Goal: Task Accomplishment & Management: Manage account settings

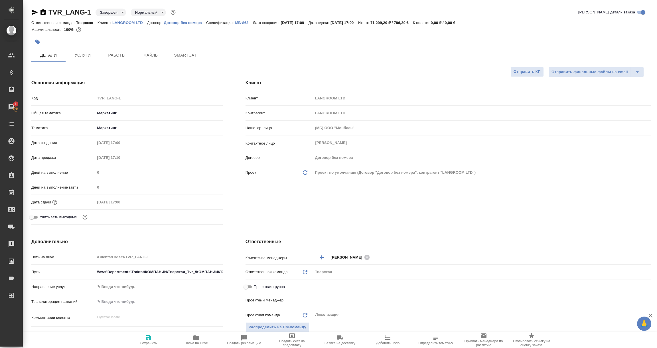
select select "RU"
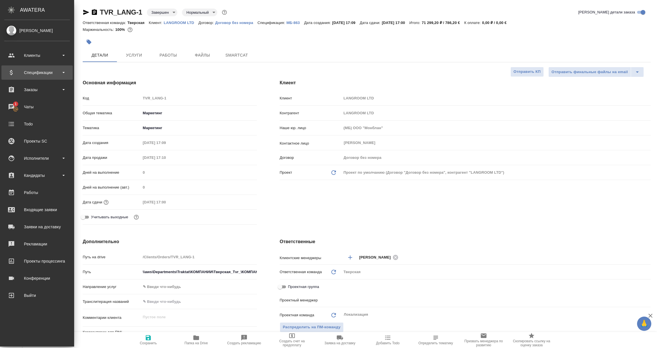
click at [35, 72] on div "Спецификации" at bounding box center [37, 72] width 66 height 9
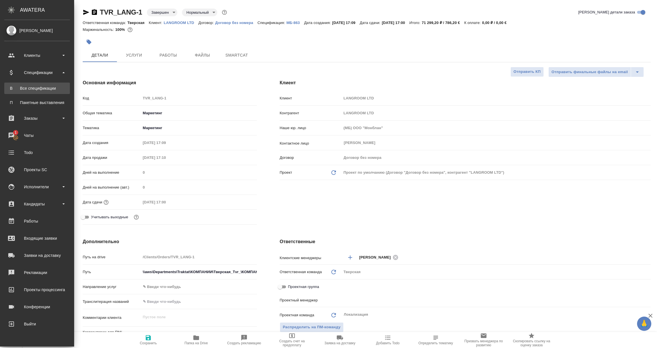
click at [36, 85] on link "В Все спецификации" at bounding box center [37, 87] width 66 height 11
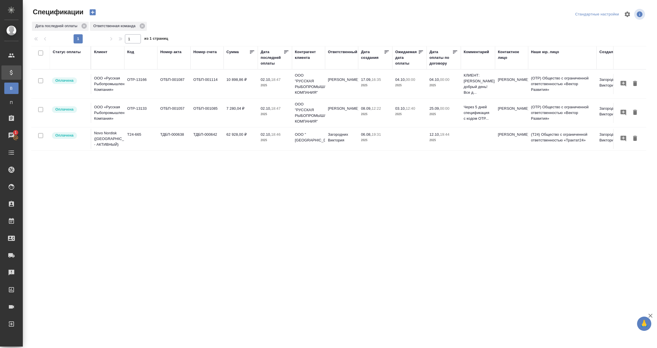
click at [304, 188] on div "Статус оплаты Клиент Код Номер акта Номер счета Сумма Дата последней оплаты Кон…" at bounding box center [338, 148] width 615 height 205
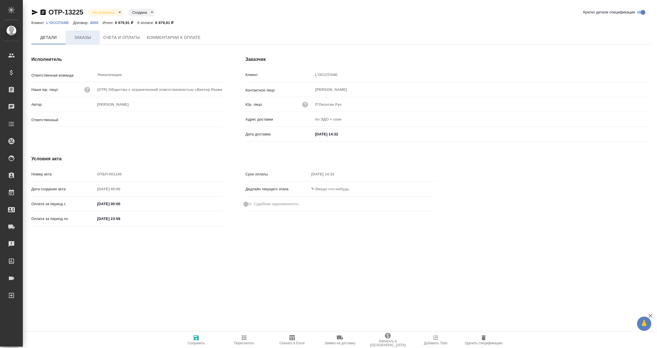
type input "Загородних Виктория"
click at [81, 43] on button "Заказы" at bounding box center [83, 38] width 34 height 14
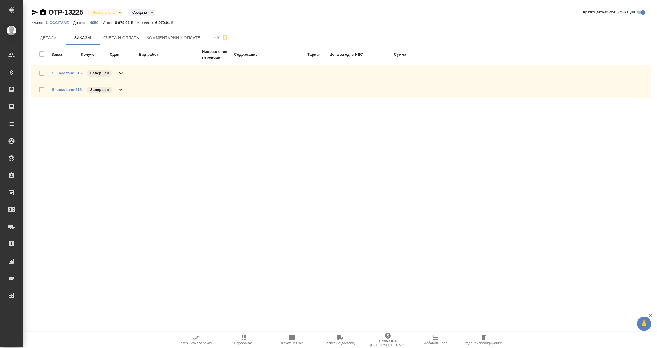
click at [35, 13] on icon "button" at bounding box center [35, 12] width 6 height 5
click at [122, 72] on icon at bounding box center [120, 73] width 3 height 2
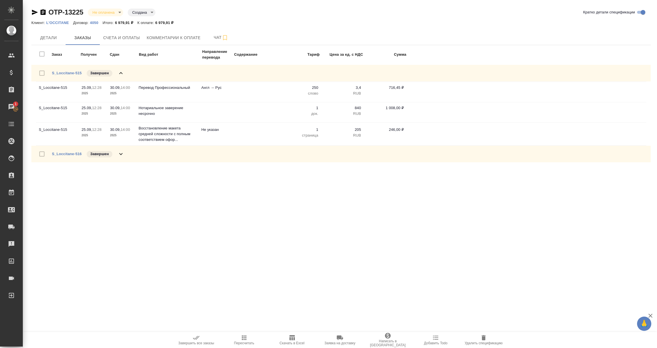
click at [120, 153] on icon at bounding box center [121, 153] width 7 height 7
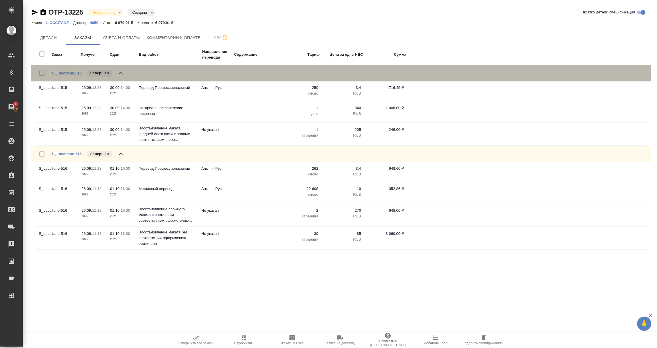
click at [59, 72] on link "S_Loccitane-515" at bounding box center [67, 73] width 30 height 4
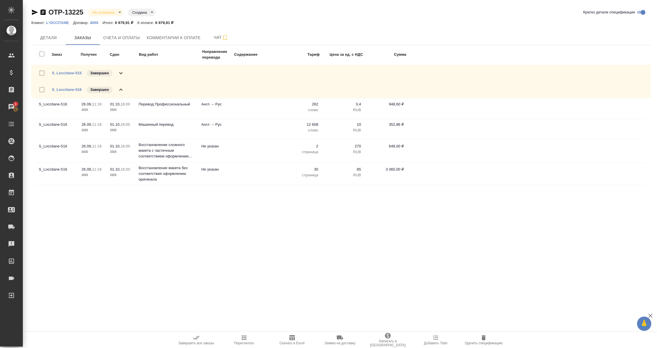
click at [122, 72] on icon at bounding box center [121, 73] width 7 height 7
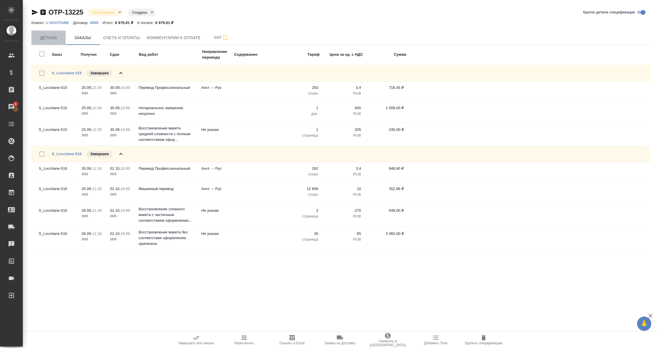
click at [51, 36] on span "Детали" at bounding box center [48, 37] width 27 height 7
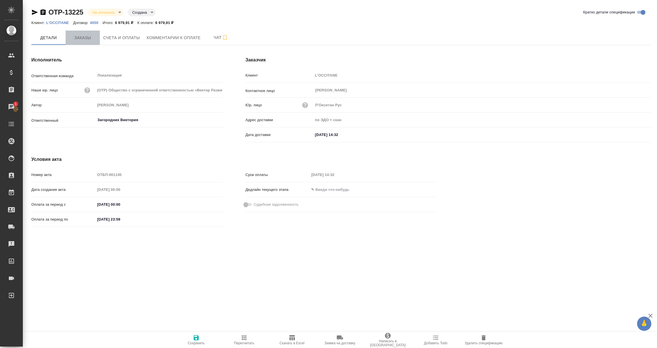
click at [85, 43] on button "Заказы" at bounding box center [83, 38] width 34 height 14
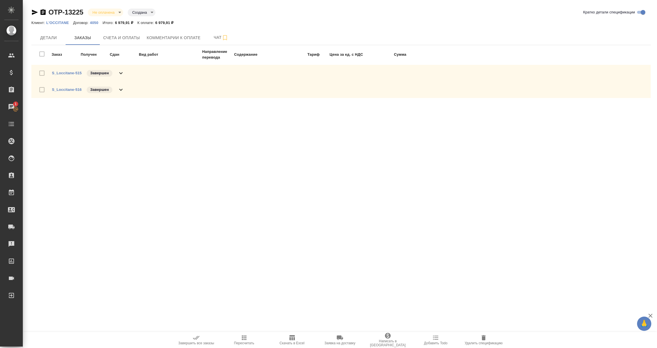
click at [76, 91] on span "S_Loccitane-516" at bounding box center [67, 90] width 30 height 6
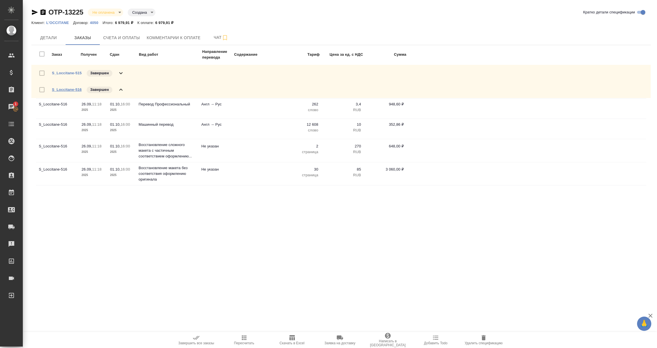
click at [76, 88] on link "S_Loccitane-516" at bounding box center [67, 89] width 30 height 4
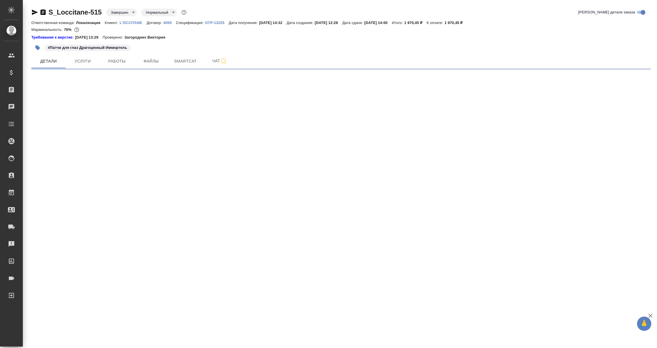
select select "RU"
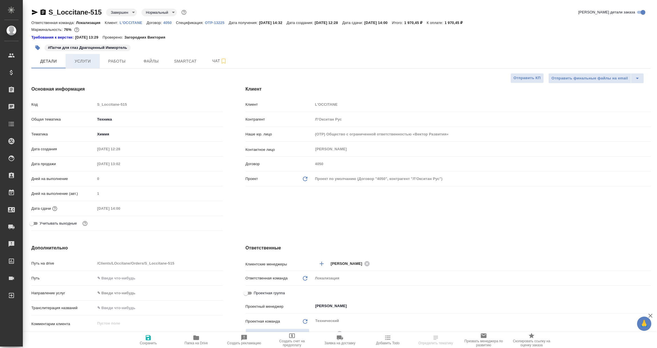
type textarea "x"
click at [90, 63] on span "Услуги" at bounding box center [82, 61] width 27 height 7
type textarea "x"
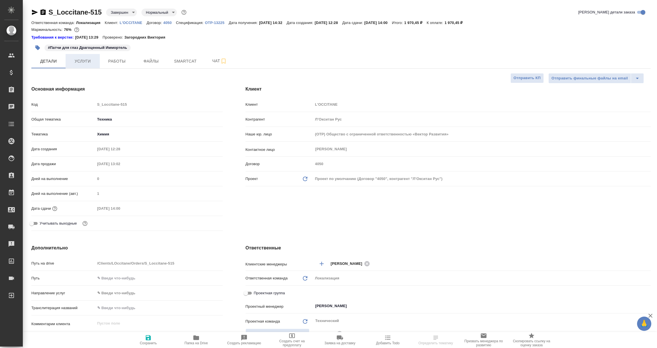
type textarea "x"
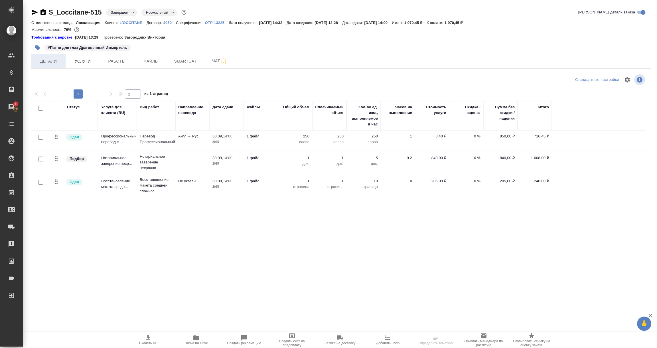
click at [50, 67] on button "Детали" at bounding box center [48, 61] width 34 height 14
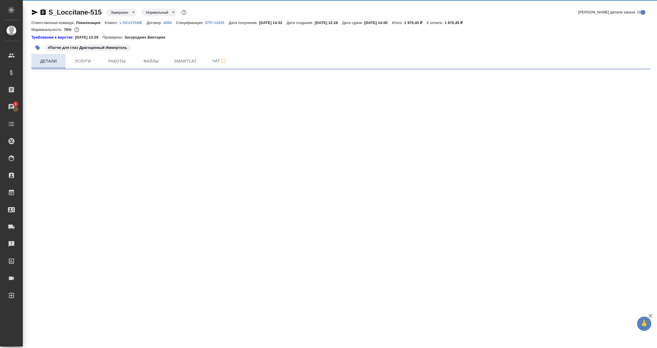
select select "RU"
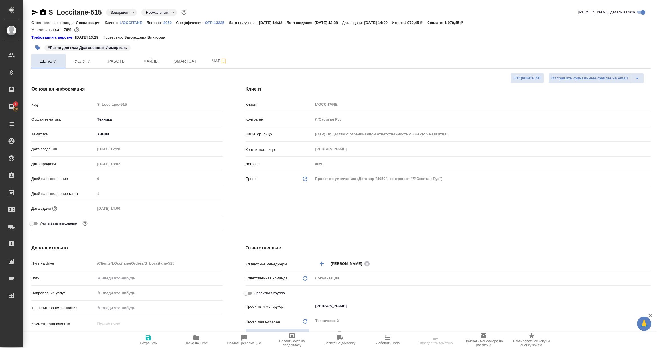
type textarea "x"
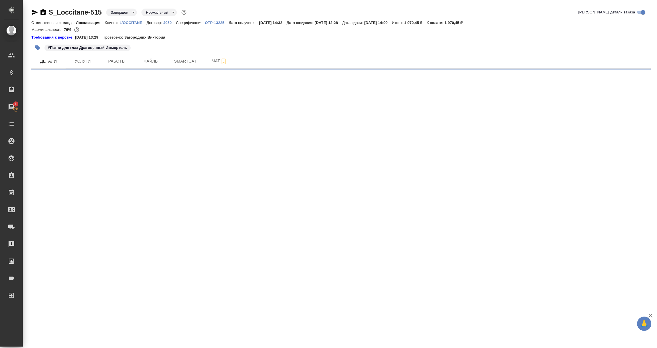
select select "RU"
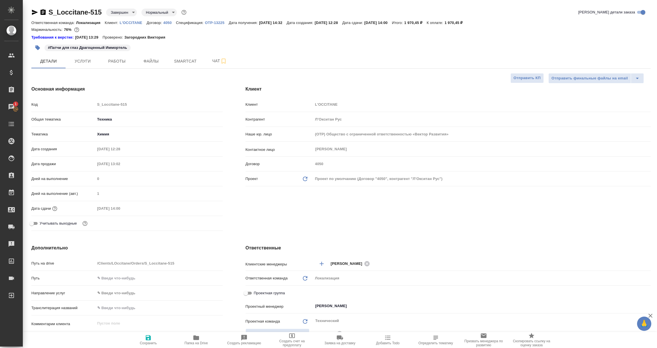
type textarea "x"
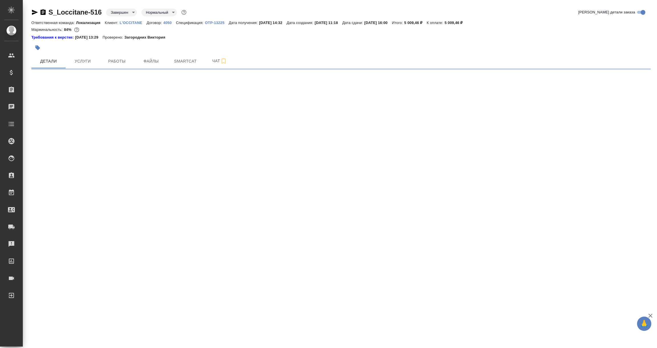
select select "RU"
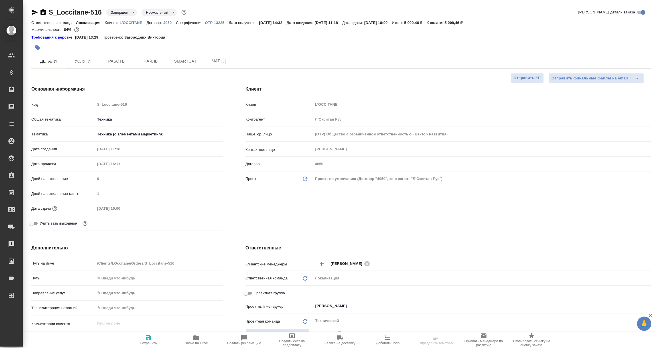
type textarea "x"
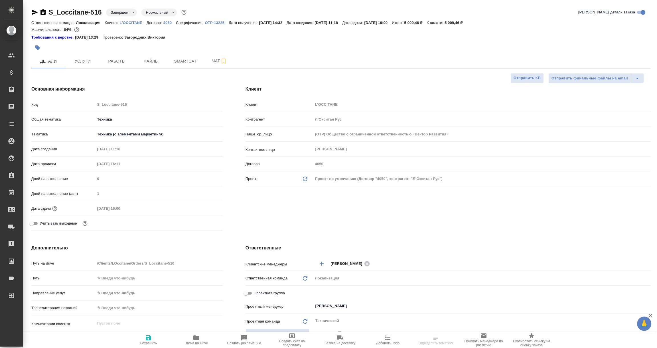
type textarea "x"
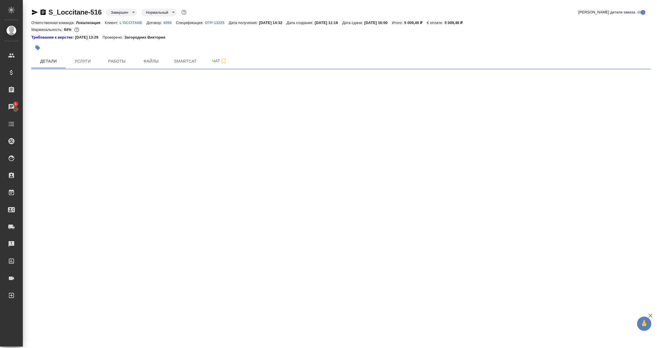
select select "RU"
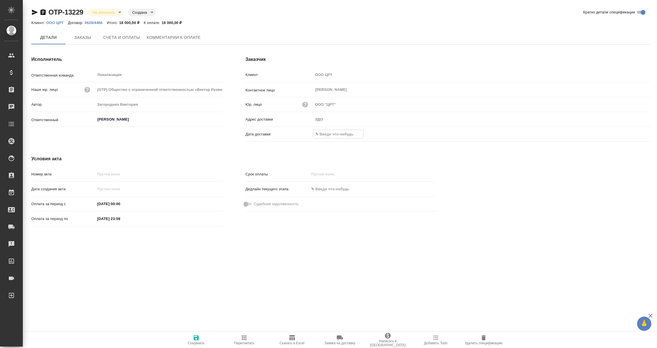
click at [321, 134] on input "text" at bounding box center [339, 134] width 50 height 8
click at [636, 133] on icon "button" at bounding box center [634, 134] width 7 height 7
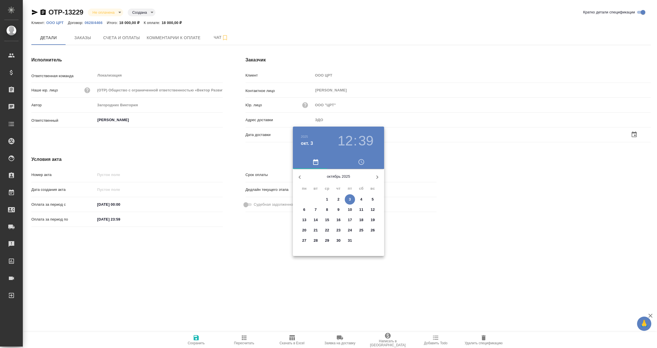
click at [351, 201] on p "3" at bounding box center [350, 199] width 2 height 6
type input "03.10.2025 12:39"
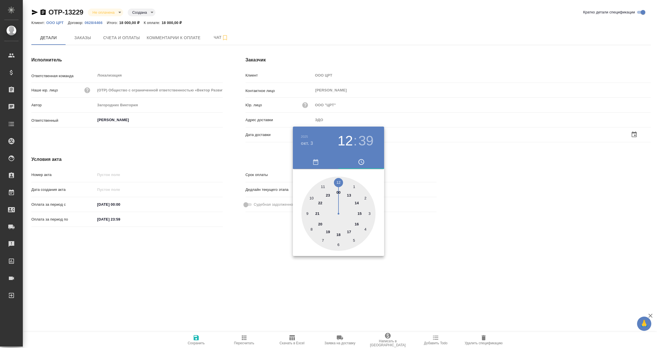
click at [221, 267] on div at bounding box center [328, 174] width 657 height 348
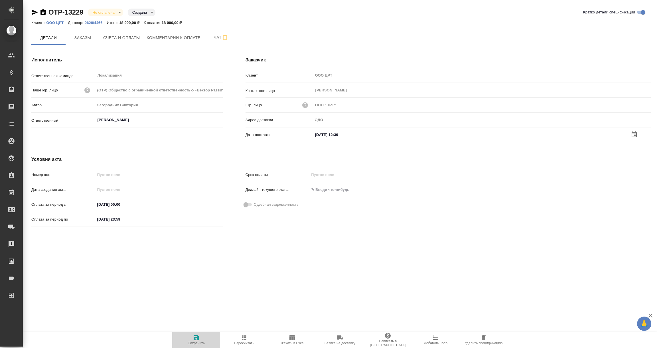
click at [197, 340] on icon "button" at bounding box center [196, 337] width 5 height 5
click at [485, 340] on icon "button" at bounding box center [484, 337] width 4 height 5
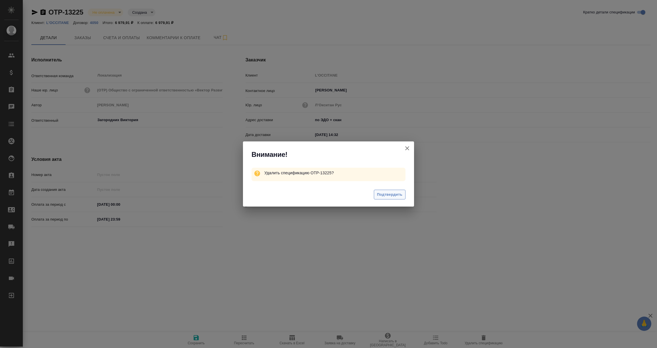
click at [383, 193] on span "Подтвердить" at bounding box center [389, 194] width 25 height 7
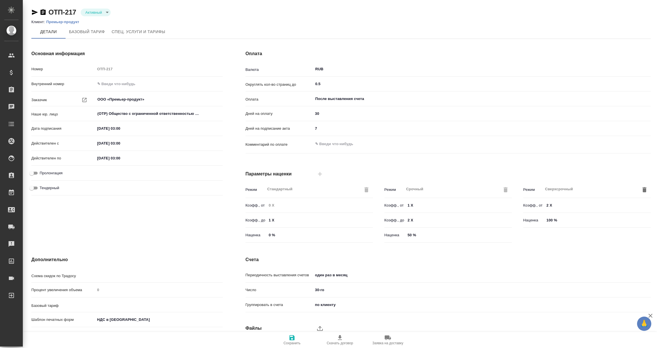
type input "Стандартный шаблон - [PHONE_NUMBER] - ВЫБЕРИ МЕНЯ!"
type input "Новый, 2022 (руб.)"
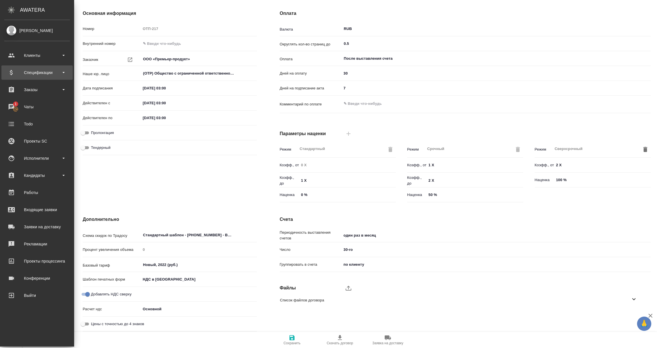
click at [32, 73] on div "Спецификации" at bounding box center [37, 72] width 66 height 9
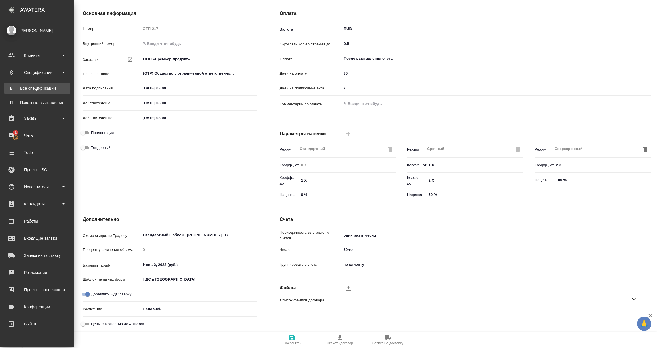
click at [34, 86] on div "Все спецификации" at bounding box center [37, 88] width 60 height 6
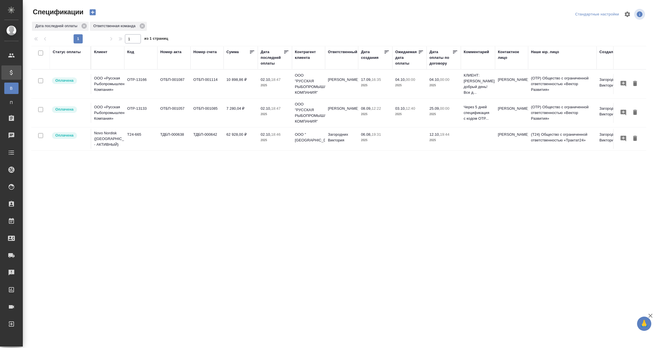
scroll to position [0, 125]
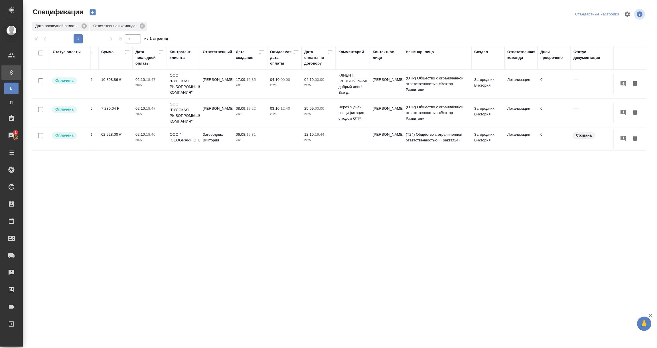
click at [515, 57] on div "Ответственная команда" at bounding box center [522, 54] width 28 height 11
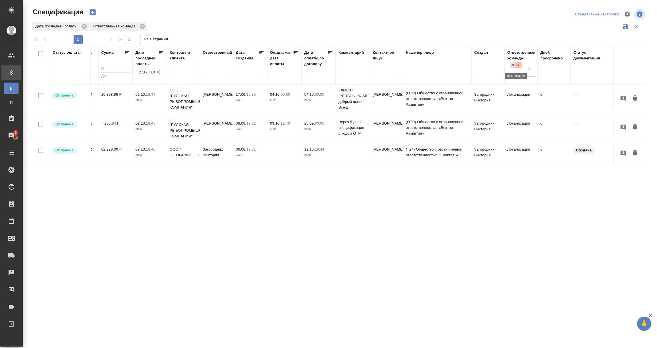
click at [521, 66] on div at bounding box center [519, 65] width 6 height 6
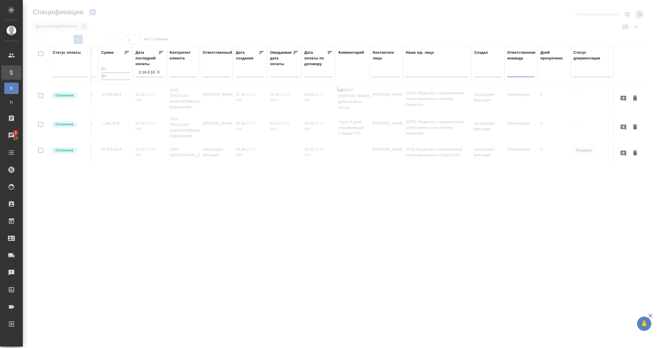
type input "тех"
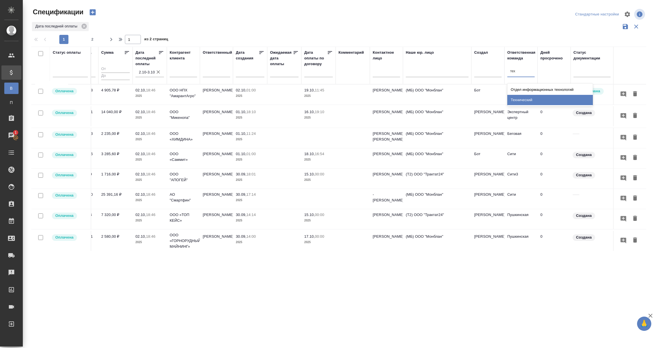
click at [521, 103] on div "Технический" at bounding box center [551, 100] width 86 height 10
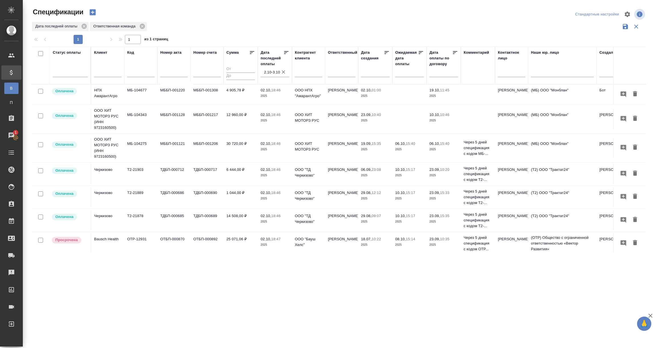
scroll to position [79, 0]
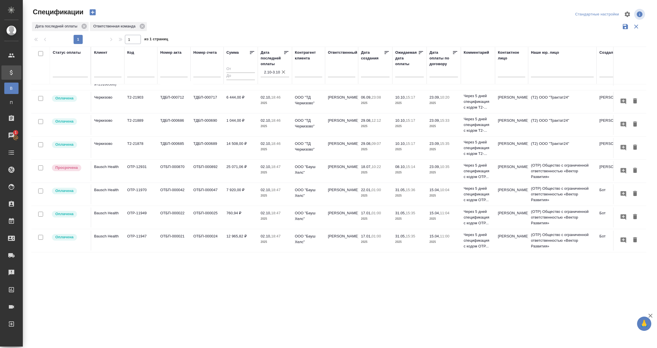
click at [112, 167] on td "Bausch Health" at bounding box center [107, 171] width 33 height 20
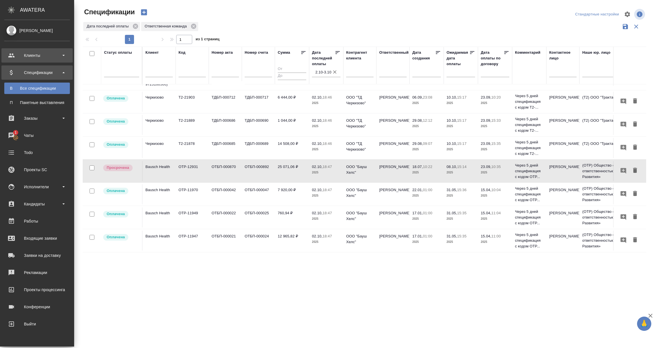
click at [36, 59] on div "Клиенты" at bounding box center [37, 55] width 66 height 9
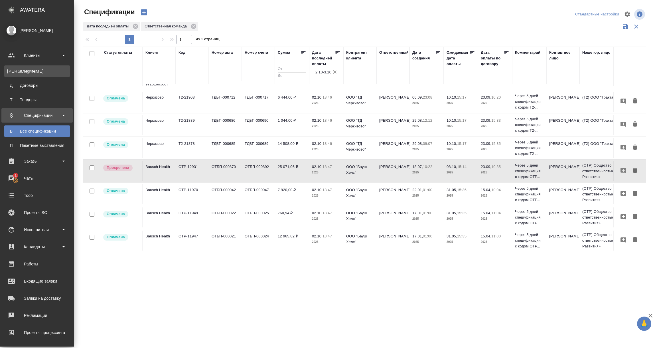
click at [36, 68] on div "Клиенты" at bounding box center [37, 71] width 60 height 6
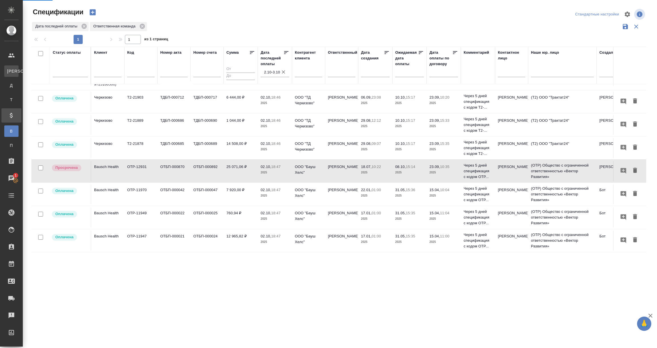
select select "RU"
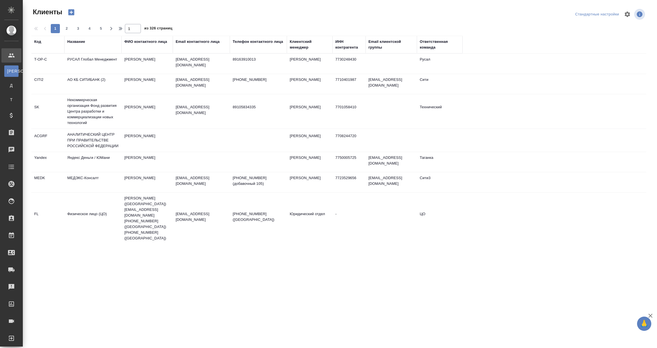
click at [74, 41] on div "Название" at bounding box center [76, 42] width 18 height 6
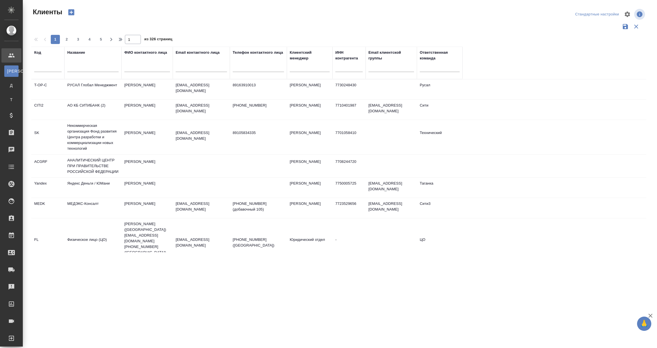
click at [83, 68] on input "text" at bounding box center [92, 68] width 51 height 7
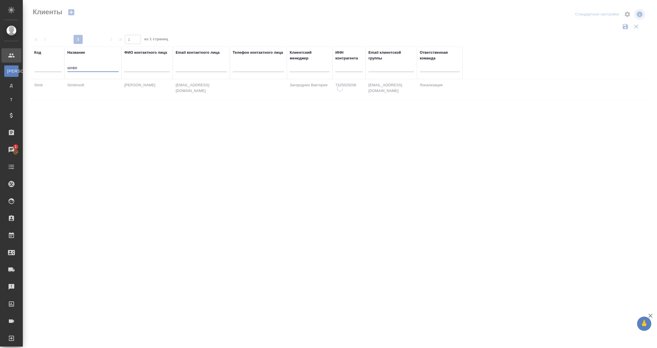
type input "simbir"
click at [81, 86] on td "Simbirsoft" at bounding box center [92, 89] width 57 height 20
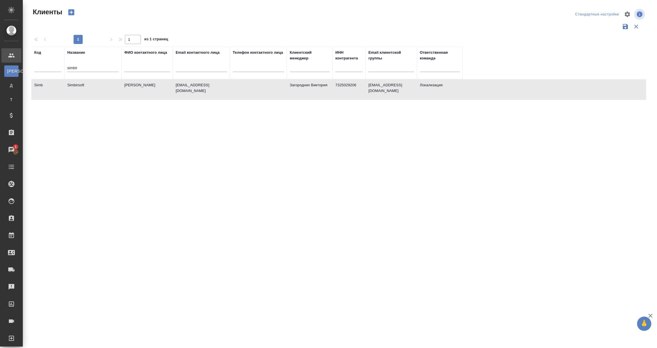
click at [81, 86] on td "Simbirsoft" at bounding box center [92, 89] width 57 height 20
click at [75, 86] on td "Simbirsoft" at bounding box center [92, 89] width 57 height 20
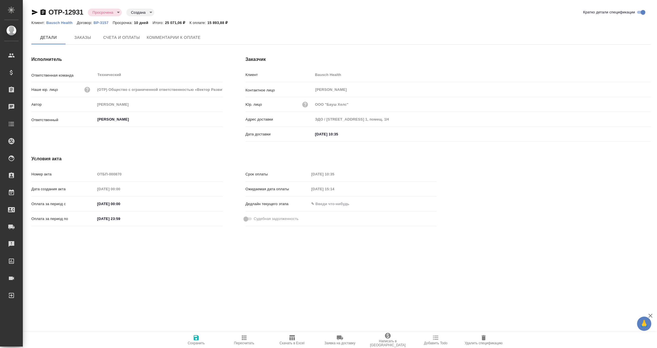
type input "[PERSON_NAME]"
click at [120, 40] on span "Счета и оплаты" at bounding box center [121, 37] width 37 height 7
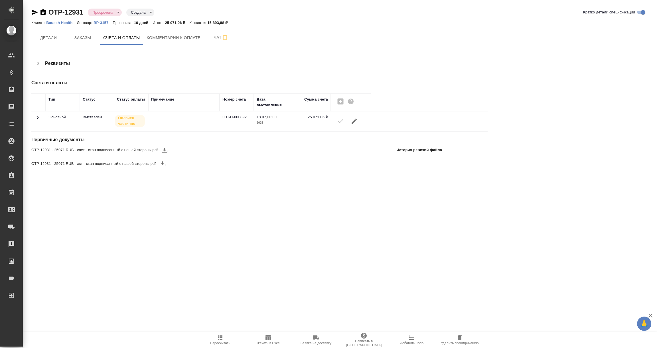
click at [38, 121] on span at bounding box center [37, 120] width 7 height 4
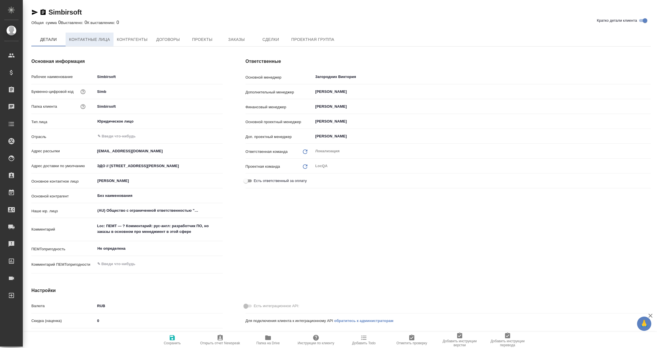
click at [106, 38] on span "Контактные лица" at bounding box center [89, 39] width 41 height 7
select select "RU"
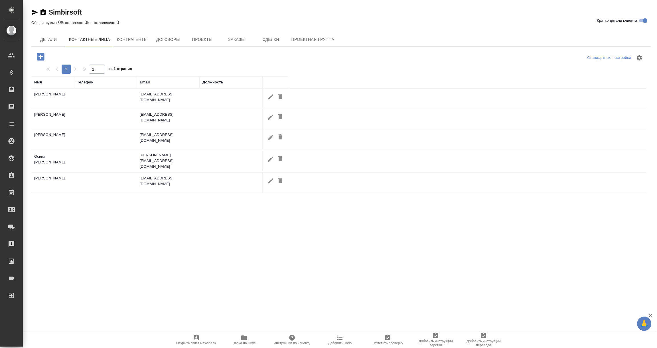
click at [128, 38] on span "Контрагенты" at bounding box center [132, 39] width 31 height 7
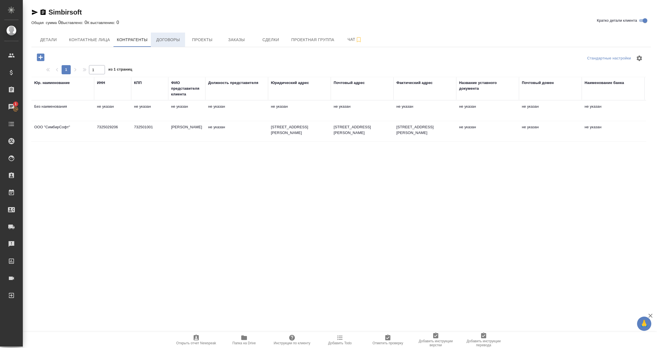
click at [168, 44] on button "Договоры" at bounding box center [168, 40] width 34 height 14
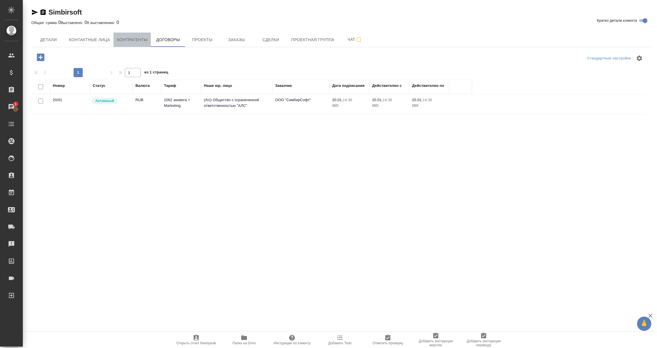
click at [130, 41] on span "Контрагенты" at bounding box center [132, 39] width 31 height 7
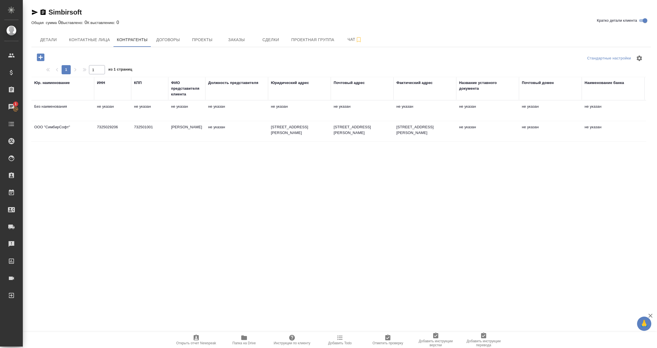
click at [525, 105] on td "не указан" at bounding box center [550, 111] width 63 height 20
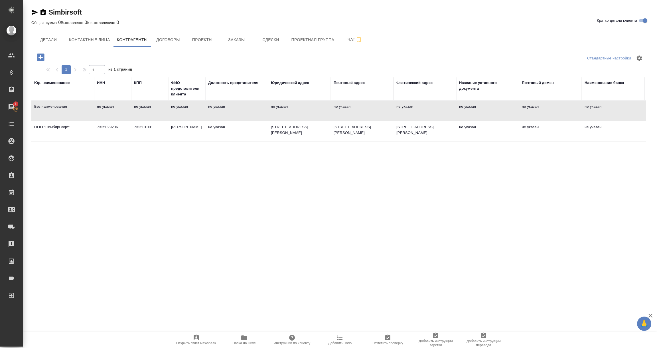
click at [525, 105] on td "не указан" at bounding box center [550, 111] width 63 height 20
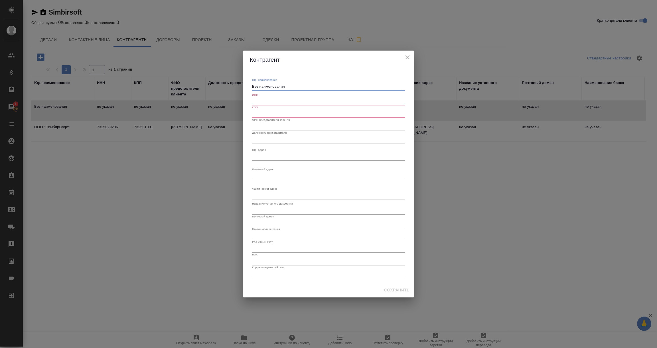
drag, startPoint x: 275, startPoint y: 86, endPoint x: 229, endPoint y: 86, distance: 46.2
click at [229, 86] on div "Контрагент Юр. наименование Без наименования x ИНН КПП ФИО представителя клиент…" at bounding box center [328, 174] width 657 height 348
paste textarea "ИМБИРСОФТ АО"
type textarea "СИМБИРСОФТ АО"
click at [272, 100] on input "text" at bounding box center [328, 101] width 153 height 8
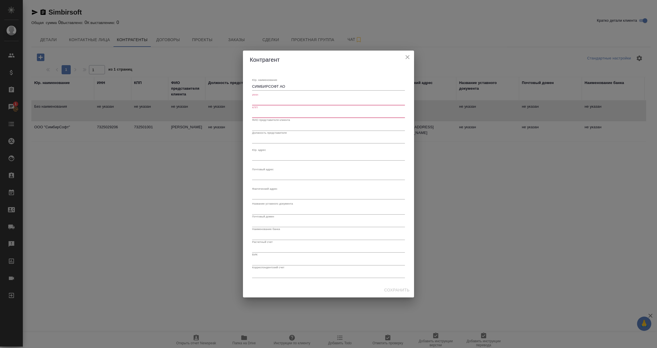
paste input "7300044805"
type input "7300044805"
click at [257, 113] on input "text" at bounding box center [328, 114] width 153 height 8
paste input "730001001"
type input "730001001"
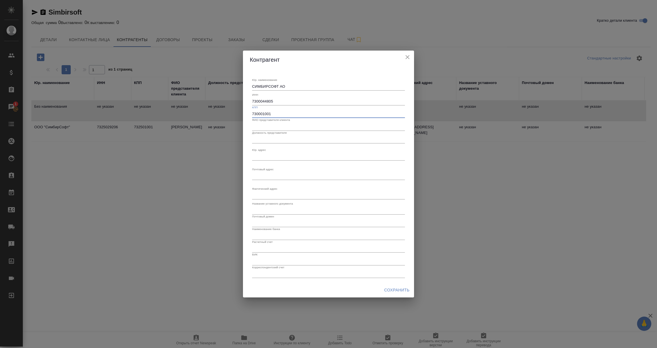
click at [265, 128] on input "text" at bounding box center [328, 126] width 153 height 8
paste input "Флоринский Алексей Сергеевич"
type input "Флоринский Алексей Сергеевич"
click at [260, 140] on input "text" at bounding box center [328, 139] width 153 height 8
paste input "Генеральный директор"
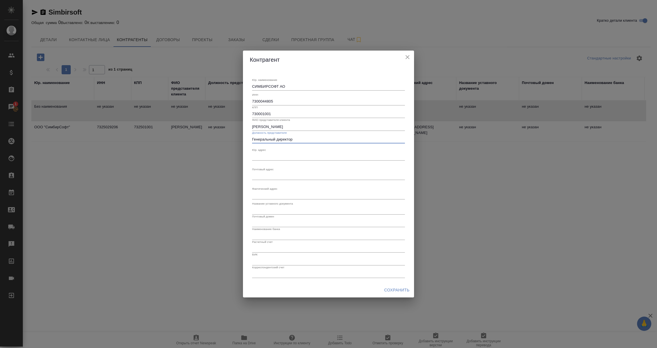
type input "Генеральный директор"
click at [266, 156] on textarea "Юр. наименование" at bounding box center [328, 156] width 153 height 4
paste textarea "432071, Россия, г.Ульяновск, пр-кт Нариманова, дом 1, строение 2"
type textarea "432071, Россия, г.Ульяновск, пр-кт Нариманова, дом 1, строение 2"
click at [269, 175] on textarea "Юр. наименование" at bounding box center [328, 175] width 153 height 4
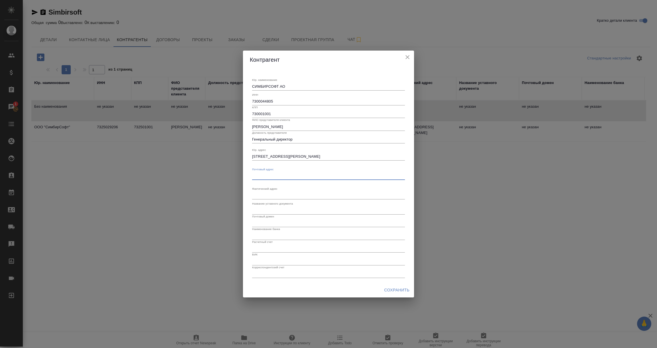
paste textarea "432071, Россия, г.Ульяновск, пр-кт Нариманова, дом 1, строение 2"
type textarea "432071, Россия, г.Ульяновск, пр-кт Нариманова, дом 1, строение 2"
click at [266, 195] on textarea "Юр. наименование" at bounding box center [328, 195] width 153 height 4
paste textarea "432071, Россия, г.Ульяновск, пр-кт Нариманова, дом 1, строение 2"
type textarea "432071, Россия, г.Ульяновск, пр-кт Нариманова, дом 1, строение 2"
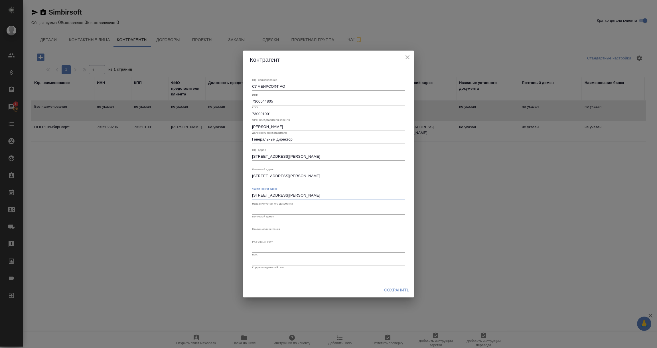
click at [266, 209] on input "text" at bounding box center [328, 210] width 153 height 8
type input "E"
type input "Устав"
click at [265, 221] on input "text" at bounding box center [328, 223] width 153 height 8
paste input "SimbirSoft.com"
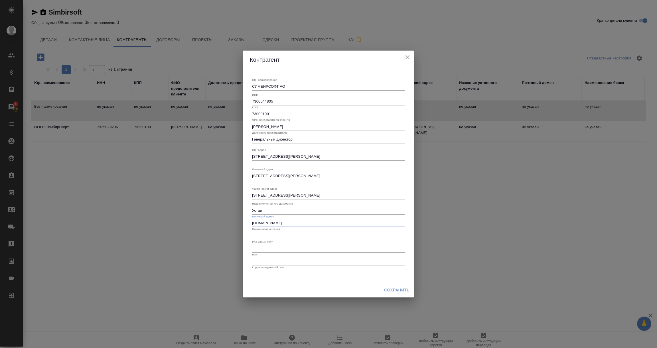
type input "SimbirSoft.com"
click at [267, 238] on input "text" at bounding box center [328, 235] width 153 height 8
paste input "Филиал «Центральный» Банка ВТБ (ПАО) в г. Москве"
type input "Филиал «Центральный» Банка ВТБ (ПАО) в г. Москве"
click at [257, 247] on input "text" at bounding box center [328, 248] width 153 height 8
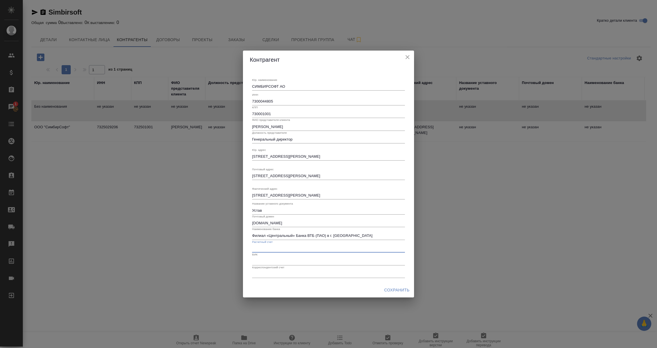
paste input "044525411"
type input "044525411"
click at [259, 262] on input "text" at bounding box center [328, 261] width 153 height 8
paste input "30101810145250000411"
drag, startPoint x: 275, startPoint y: 246, endPoint x: 240, endPoint y: 246, distance: 35.1
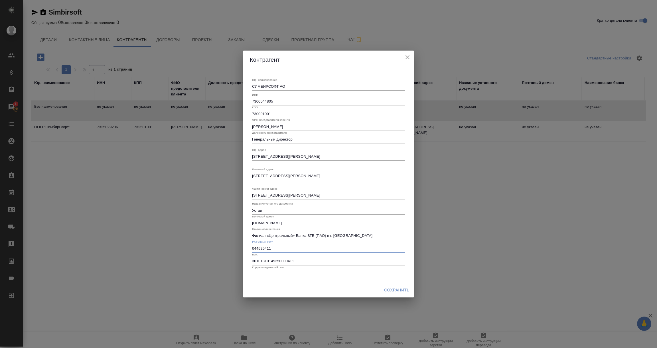
click at [240, 246] on div "Контрагент Юр. наименование СИМБИРСОФТ АО x ИНН 7300044805 КПП 730001001 ФИО пр…" at bounding box center [328, 174] width 657 height 348
drag, startPoint x: 296, startPoint y: 261, endPoint x: 230, endPoint y: 263, distance: 66.2
click at [230, 263] on div "Контрагент Юр. наименование СИМБИРСОФТ АО x ИНН 7300044805 КПП 730001001 ФИО пр…" at bounding box center [328, 174] width 657 height 348
paste input "044525"
type input "044525411"
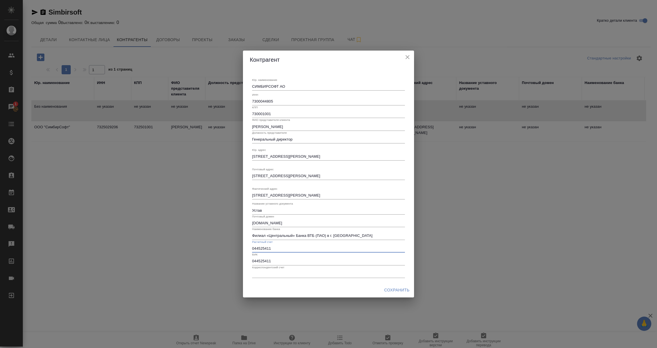
drag, startPoint x: 252, startPoint y: 248, endPoint x: 276, endPoint y: 247, distance: 24.0
click at [276, 247] on input "044525411" at bounding box center [328, 248] width 153 height 8
paste input "40702810120240000160"
type input "40702810120240000160"
click at [270, 273] on input "text" at bounding box center [328, 274] width 153 height 8
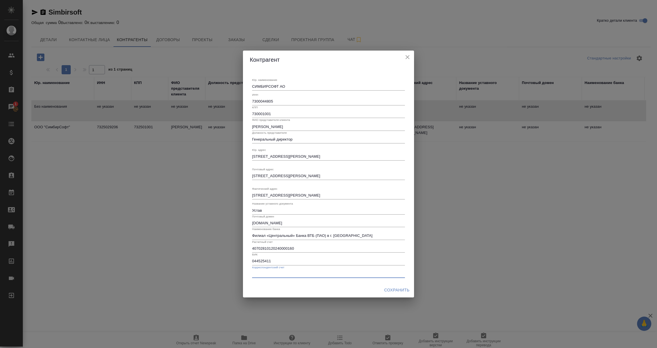
paste input "30101810145250000411"
type input "30101810145250000411"
click at [399, 290] on span "Сохранить" at bounding box center [396, 289] width 25 height 7
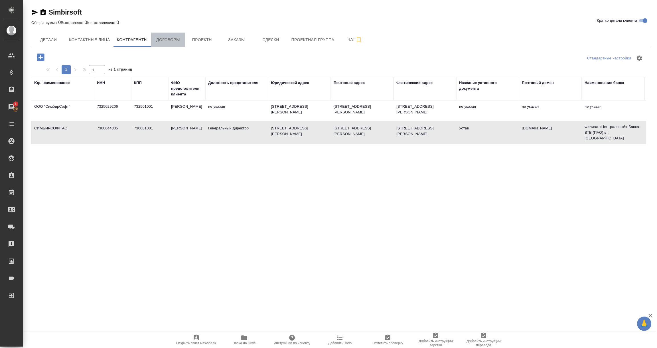
click at [178, 40] on span "Договоры" at bounding box center [167, 39] width 27 height 7
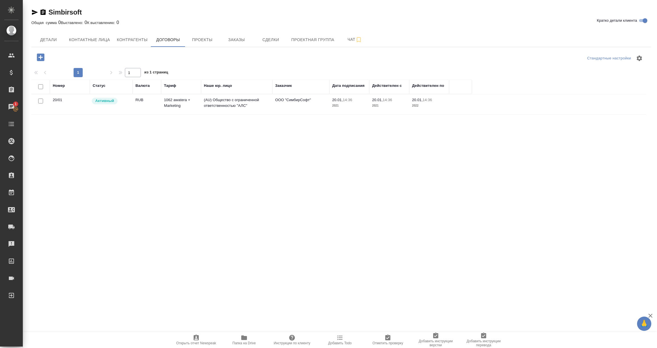
click at [58, 108] on td "20/01" at bounding box center [70, 104] width 40 height 20
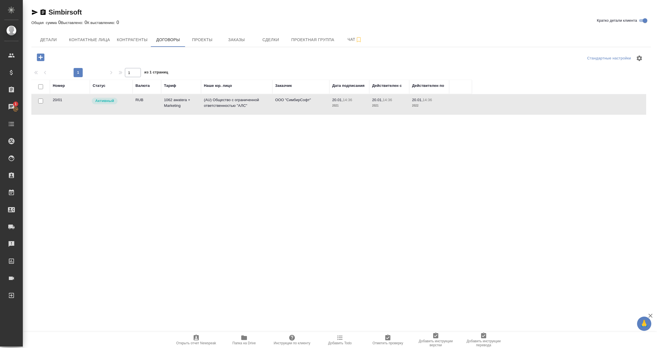
click at [58, 108] on td "20/01" at bounding box center [70, 104] width 40 height 20
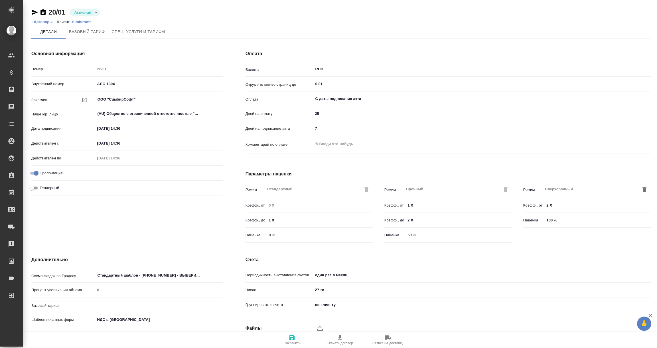
type input "1062 awatera + Marketing"
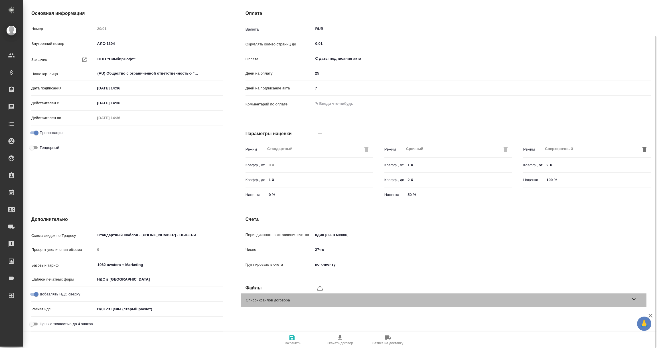
click at [638, 298] on div "Список файлов договора" at bounding box center [443, 299] width 405 height 13
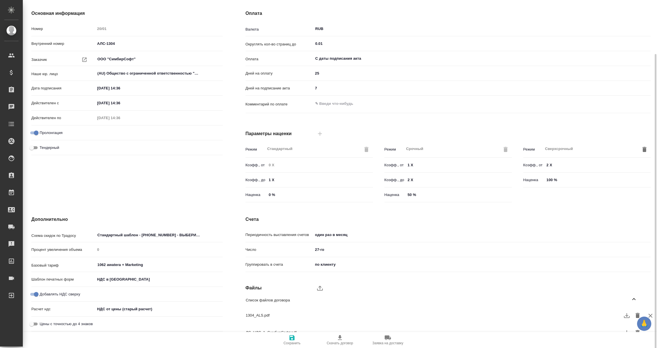
scroll to position [50, 0]
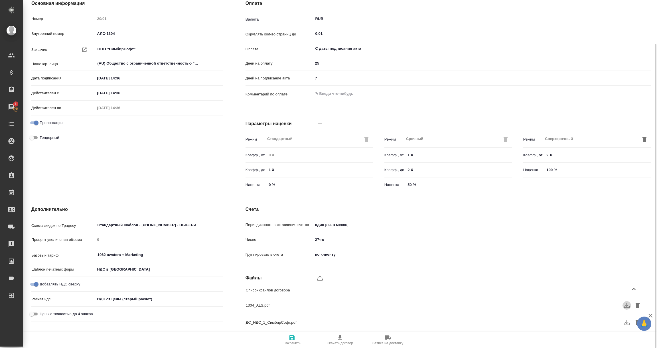
click at [626, 306] on icon "button" at bounding box center [627, 305] width 7 height 7
click at [627, 323] on div at bounding box center [627, 322] width 9 height 9
click at [625, 323] on icon "button" at bounding box center [627, 322] width 7 height 7
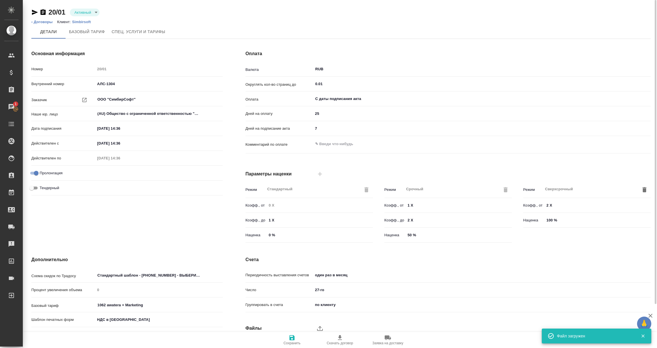
scroll to position [0, 0]
click at [96, 10] on body "🙏 .cls-1 fill:#fff; AWATERA [PERSON_NAME] Спецификации Заказы 1 Чаты Todo Проек…" at bounding box center [328, 174] width 657 height 348
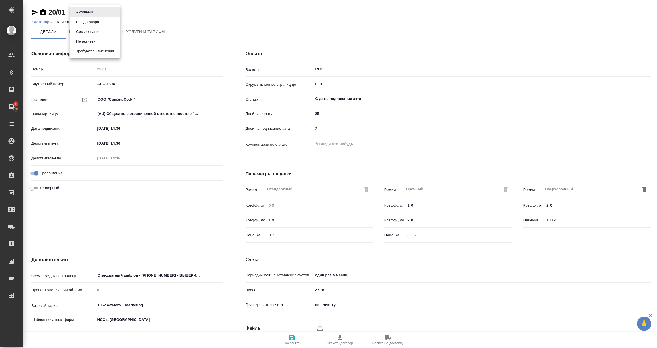
click at [89, 43] on button "Не активен" at bounding box center [85, 41] width 23 height 6
type input "1062 awatera + Marketing"
click at [290, 343] on span "Сохранить" at bounding box center [292, 343] width 17 height 4
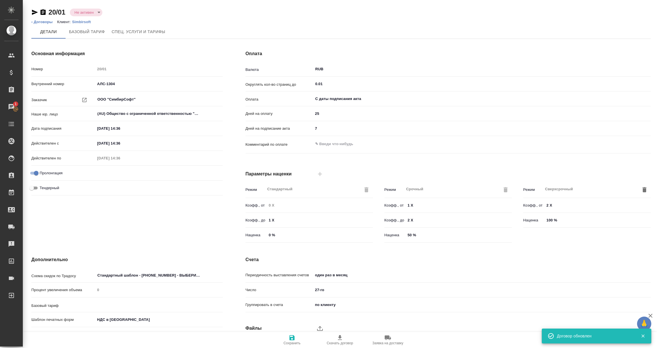
type input "1062 awatera + Marketing"
click at [40, 23] on link "‹ Договоры" at bounding box center [41, 22] width 21 height 4
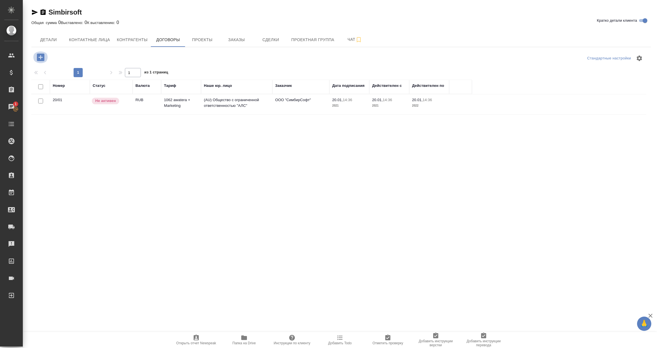
click at [41, 57] on icon "button" at bounding box center [41, 57] width 10 height 10
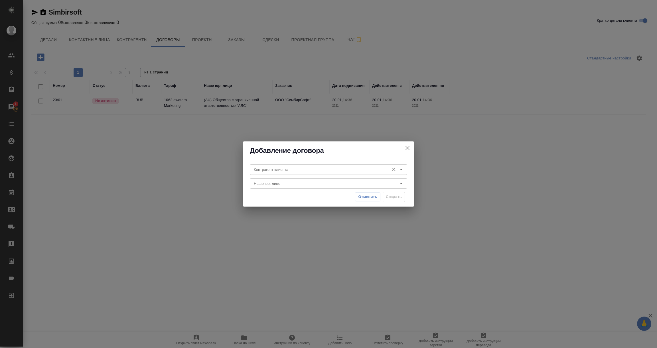
click at [403, 170] on icon "Open" at bounding box center [401, 169] width 7 height 7
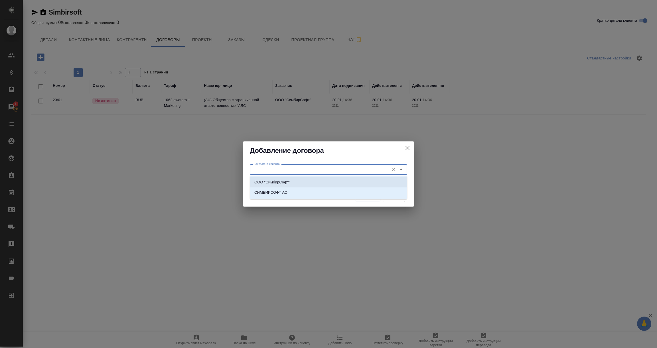
click at [408, 149] on icon "close" at bounding box center [407, 147] width 7 height 7
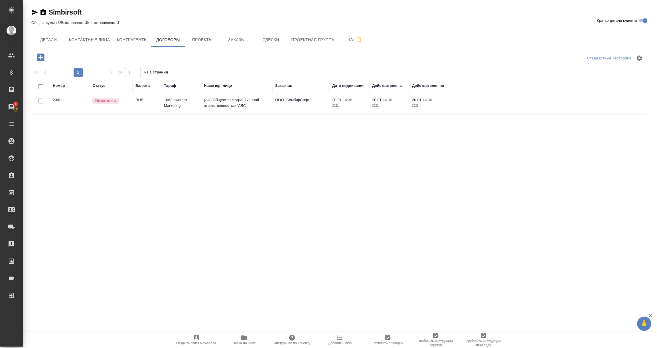
click at [484, 241] on div ".cls-1 fill:#fff; AWATERA Vorobyova Ekaterina Клиенты Спецификации Заказы 1 Чат…" at bounding box center [328, 174] width 657 height 348
click at [33, 11] on icon "button" at bounding box center [35, 12] width 6 height 5
click at [41, 55] on icon "button" at bounding box center [41, 57] width 10 height 10
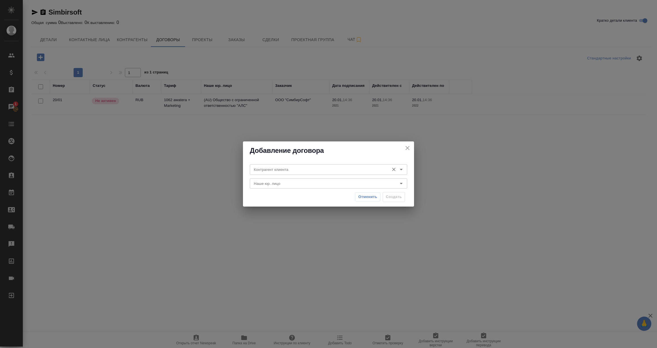
click at [401, 167] on icon "Open" at bounding box center [401, 169] width 7 height 7
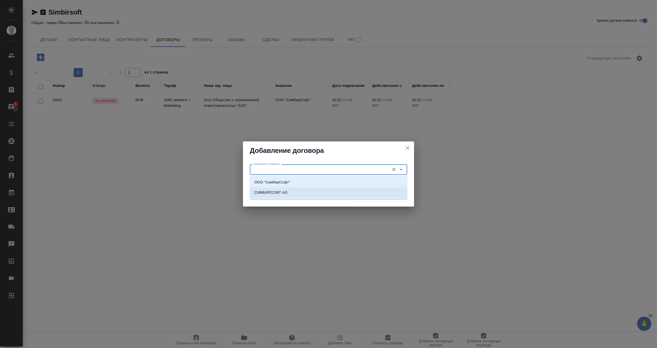
click at [287, 192] on li "СИМБИРСОФТ АО" at bounding box center [329, 192] width 158 height 10
type input "СИМБИРСОФТ АО"
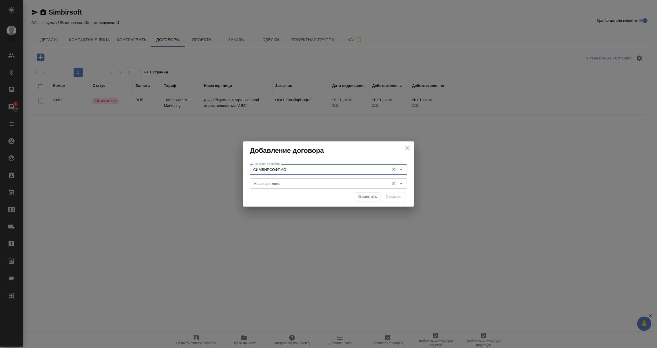
click at [402, 183] on icon "Open" at bounding box center [401, 183] width 3 height 1
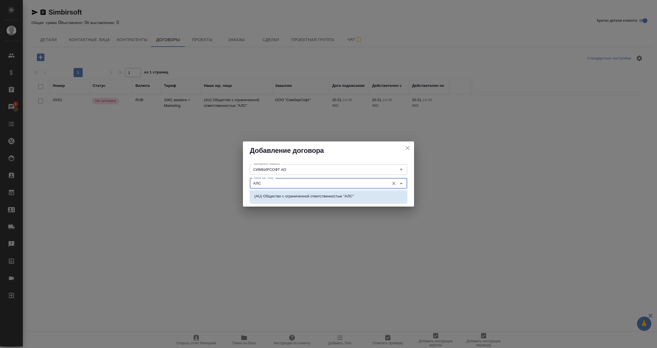
click at [345, 198] on p "(AU) Общество с ограниченной ответственностью "АЛС"" at bounding box center [304, 196] width 99 height 6
type input "(AU) Общество с ограниченной ответственностью "АЛС""
click at [395, 198] on span "Создать" at bounding box center [394, 196] width 16 height 7
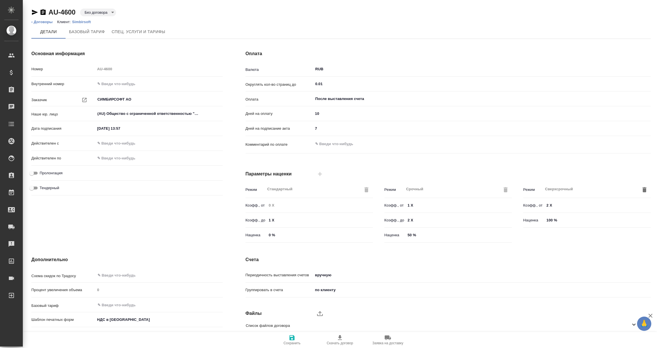
click at [320, 311] on icon "upload" at bounding box center [320, 313] width 6 height 5
click at [0, 0] on input "upload" at bounding box center [0, 0] width 0 height 0
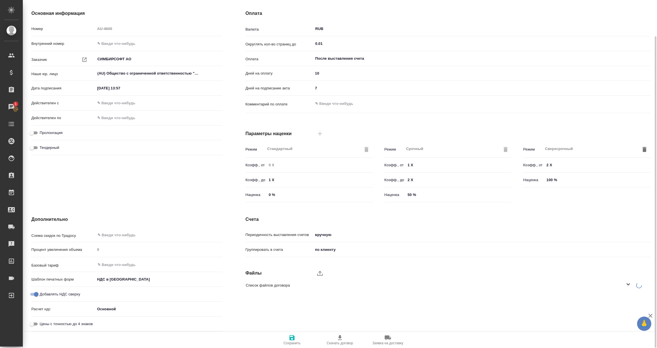
click at [320, 272] on div at bounding box center [482, 273] width 338 height 14
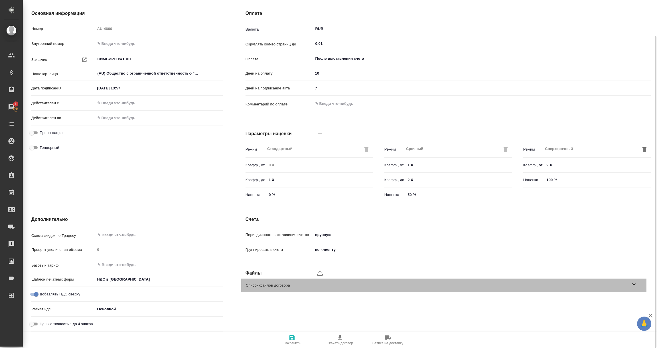
click at [634, 284] on icon at bounding box center [634, 283] width 7 height 7
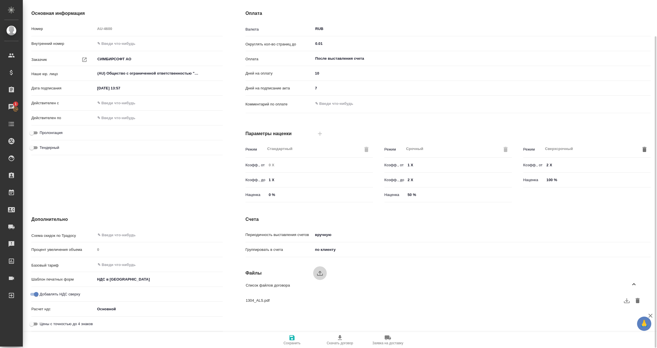
click at [321, 272] on icon "upload" at bounding box center [320, 272] width 7 height 7
click at [0, 0] on input "upload" at bounding box center [0, 0] width 0 height 0
click at [320, 271] on icon "upload" at bounding box center [320, 273] width 6 height 5
click at [0, 0] on input "upload" at bounding box center [0, 0] width 0 height 0
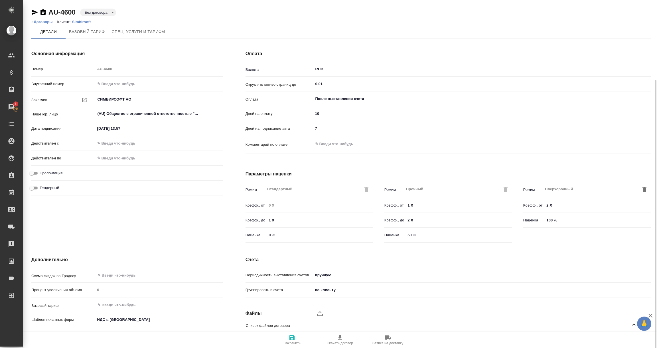
scroll to position [0, 0]
click at [109, 140] on input "text" at bounding box center [121, 143] width 50 height 8
click at [108, 224] on div "Основная информация Номер AU-4600 Внутренний номер Заказчик СИМБИРСОФТ АО ​ Наш…" at bounding box center [127, 147] width 214 height 217
click at [136, 141] on input "20.01.2021 __:__" at bounding box center [121, 143] width 50 height 8
click at [208, 140] on icon "button" at bounding box center [206, 143] width 5 height 6
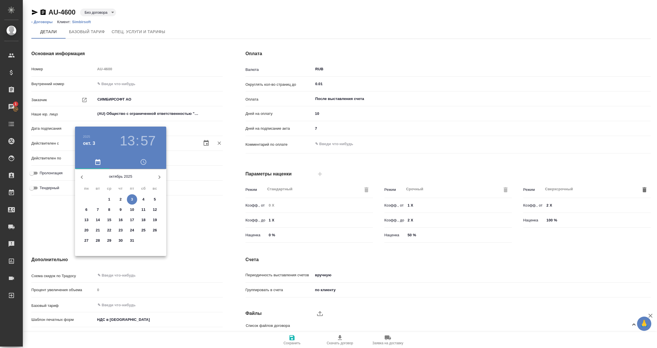
click at [86, 133] on div "2025" at bounding box center [100, 136] width 34 height 7
click at [86, 135] on h6 "2025" at bounding box center [86, 136] width 7 height 3
click at [119, 206] on div "2021" at bounding box center [120, 206] width 91 height 11
drag, startPoint x: 190, startPoint y: 206, endPoint x: 183, endPoint y: 199, distance: 9.9
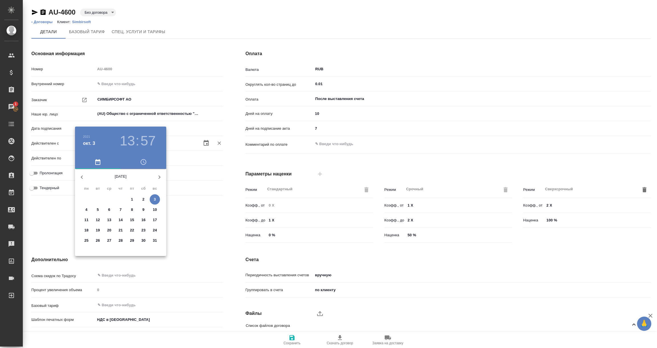
click at [191, 206] on div at bounding box center [328, 174] width 657 height 348
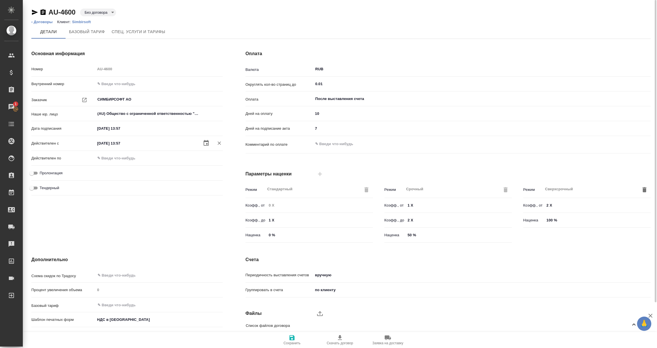
click at [130, 145] on input "03.10.2021 13:57" at bounding box center [120, 143] width 50 height 8
drag, startPoint x: 132, startPoint y: 143, endPoint x: 65, endPoint y: 143, distance: 66.8
click at [65, 143] on div "Действителен с 03.10.2021 13:57 Очистить" at bounding box center [126, 143] width 191 height 10
paste input "20.01.2021 14:36"
type input "20.01.2021 14:36"
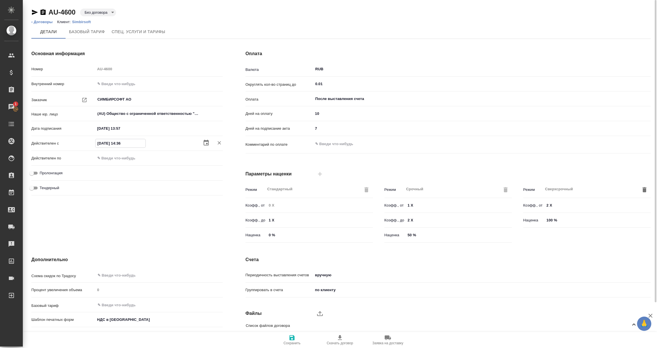
click at [160, 248] on div "Дополнительно Схема скидок по Традосу ​ Процент увеличения объема 0 Базовый тар…" at bounding box center [127, 321] width 214 height 152
click at [123, 162] on input "text" at bounding box center [120, 158] width 50 height 8
paste input "20.01.2021 14:36"
type input "20.01.2021 14:36"
click at [138, 215] on div "Основная информация Номер AU-4600 Внутренний номер Заказчик СИМБИРСОФТ АО ​ Наш…" at bounding box center [127, 147] width 214 height 217
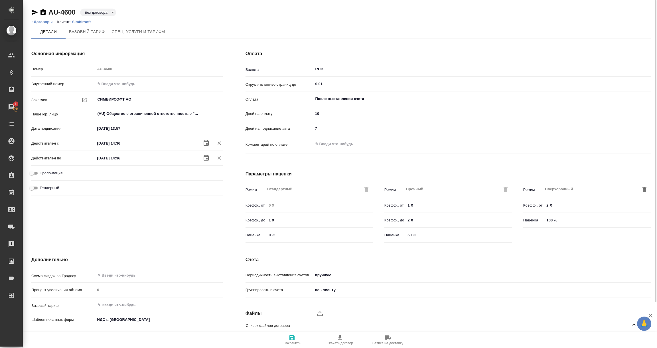
click at [33, 172] on input "Пролонгация" at bounding box center [31, 172] width 21 height 7
checkbox input "true"
click at [96, 219] on div "Основная информация Номер AU-4600 Внутренний номер Заказчик СИМБИРСОФТ АО ​ Наш…" at bounding box center [127, 147] width 214 height 217
click at [338, 99] on input "После выставления счета" at bounding box center [472, 98] width 315 height 7
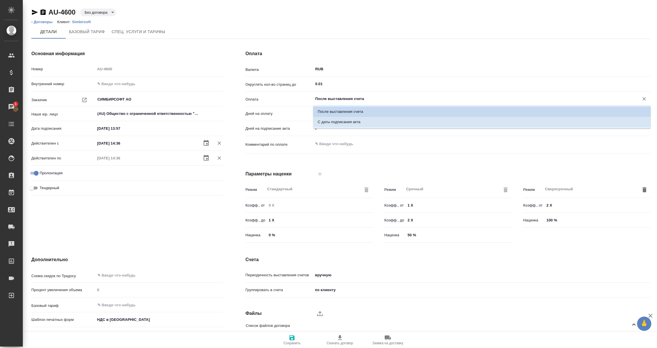
click at [341, 124] on p "С даты подписания акта" at bounding box center [339, 122] width 43 height 6
type input "С даты подписания акта"
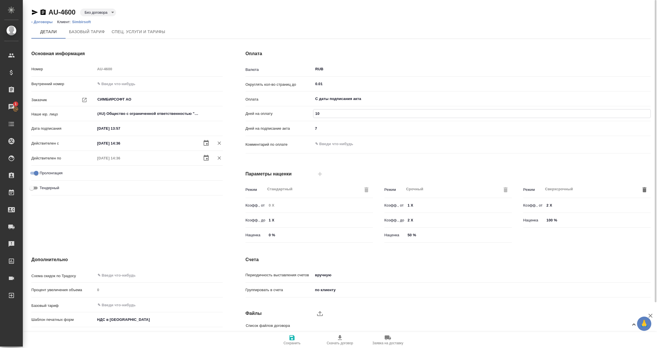
click at [323, 113] on input "10" at bounding box center [482, 113] width 337 height 8
drag, startPoint x: 323, startPoint y: 113, endPoint x: 302, endPoint y: 113, distance: 20.8
click at [302, 113] on div "Дней на оплату 10" at bounding box center [448, 113] width 405 height 10
type input "25"
click at [191, 230] on div "Основная информация Номер AU-4600 Внутренний номер Заказчик СИМБИРСОФТ АО ​ Наш…" at bounding box center [127, 147] width 214 height 217
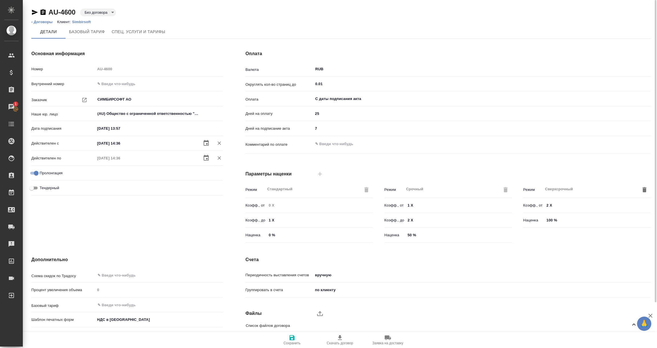
click at [290, 338] on icon "button" at bounding box center [292, 337] width 5 height 5
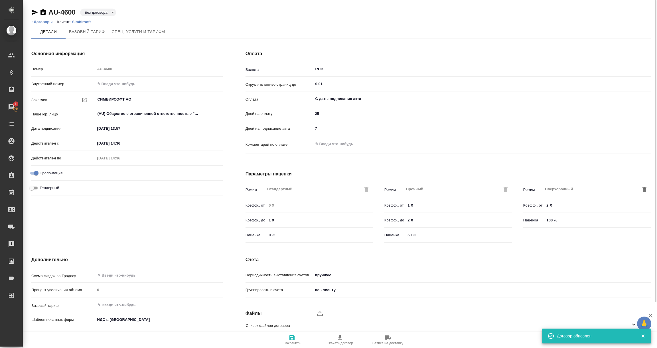
click at [325, 274] on body "🙏 .cls-1 fill:#fff; AWATERA Vorobyova Ekaterina Клиенты Спецификации Заказы 1 Ч…" at bounding box center [328, 174] width 657 height 348
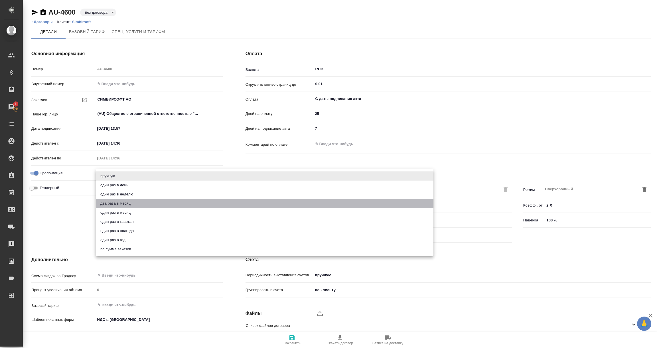
click at [124, 205] on li "два раза в месяц" at bounding box center [265, 203] width 338 height 9
type textarea "x"
type input "twiceMonth"
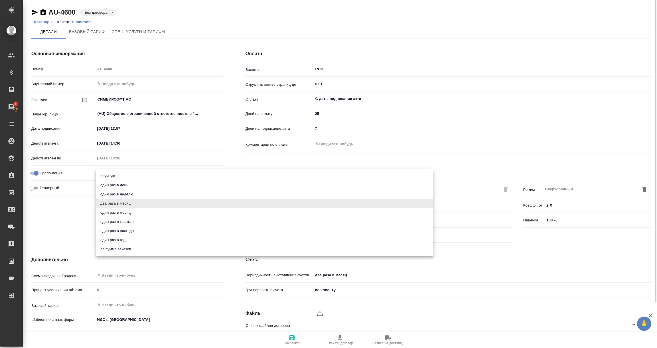
click at [335, 276] on body "🙏 .cls-1 fill:#fff; AWATERA Vorobyova Ekaterina Клиенты Спецификации Заказы 1 Ч…" at bounding box center [328, 174] width 657 height 348
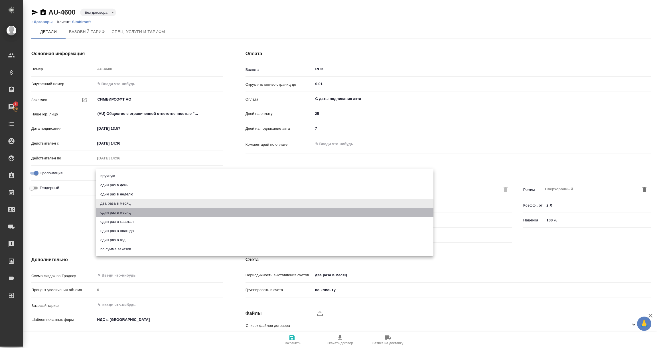
click at [129, 212] on li "один раз в месяц" at bounding box center [265, 212] width 338 height 9
type textarea "x"
type input "onceMonth"
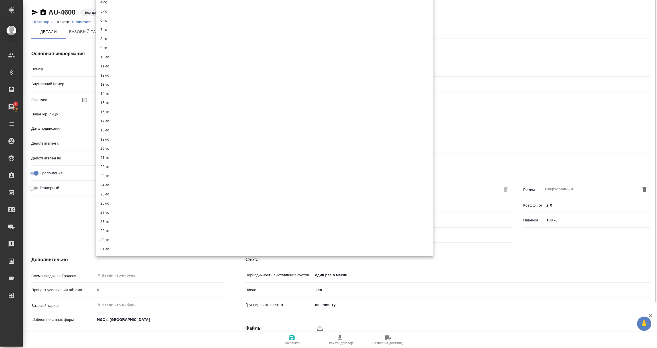
click at [319, 286] on body "🙏 .cls-1 fill:#fff; AWATERA Vorobyova Ekaterina Клиенты Спецификации Заказы 1 Ч…" at bounding box center [328, 174] width 657 height 348
click at [106, 215] on li "27-го" at bounding box center [265, 212] width 338 height 9
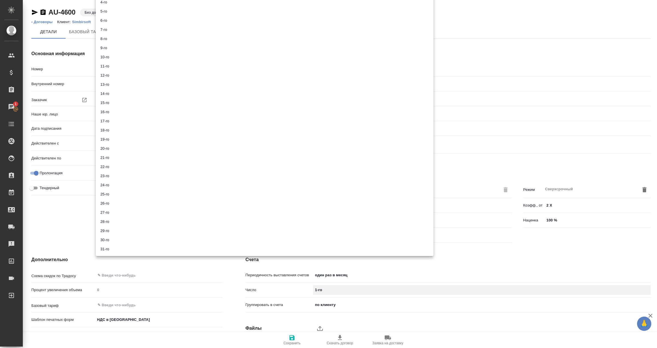
type textarea "x"
type input "27"
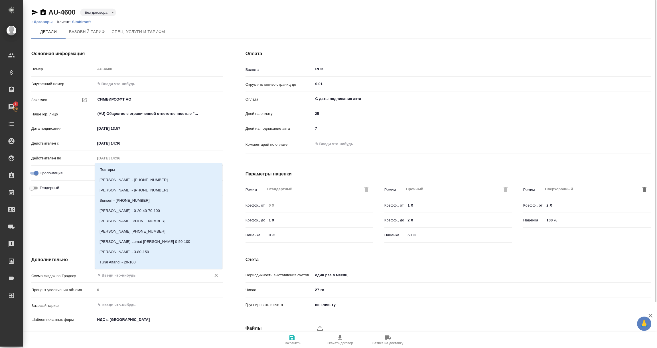
click at [117, 276] on input "text" at bounding box center [149, 274] width 105 height 7
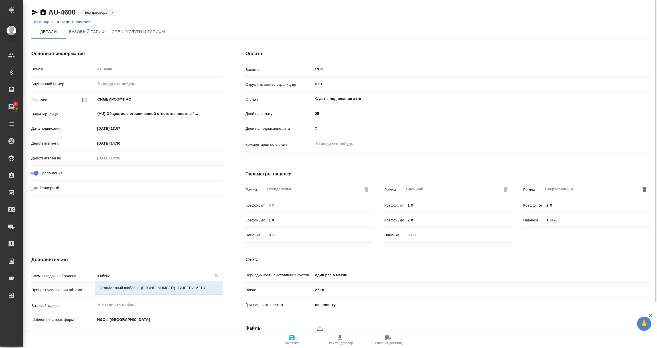
type input "выбери"
click at [128, 287] on p "Стандартный шаблон - 30-70-100 - ВЫБЕРИ МЕНЯ!" at bounding box center [154, 288] width 108 height 6
type textarea "x"
type input "Стандартный шаблон - 30-70-100 - ВЫБЕРИ МЕНЯ!"
click at [106, 302] on input "text" at bounding box center [149, 304] width 105 height 7
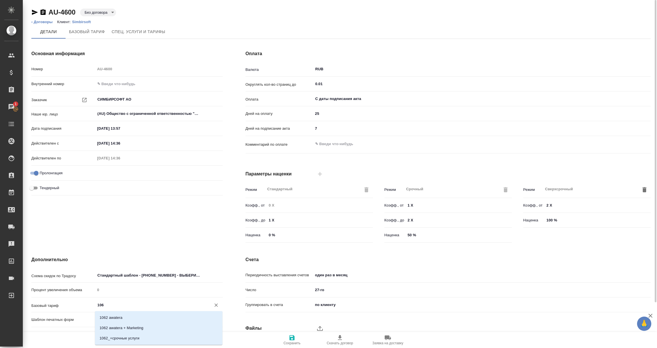
type input "1062"
click at [119, 329] on p "1062 awatera + Marketing" at bounding box center [122, 328] width 44 height 6
type textarea "x"
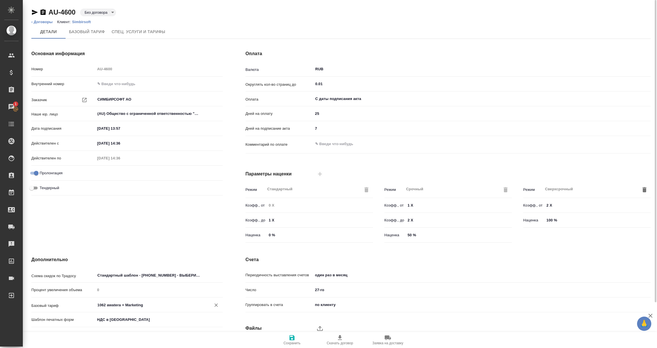
scroll to position [40, 0]
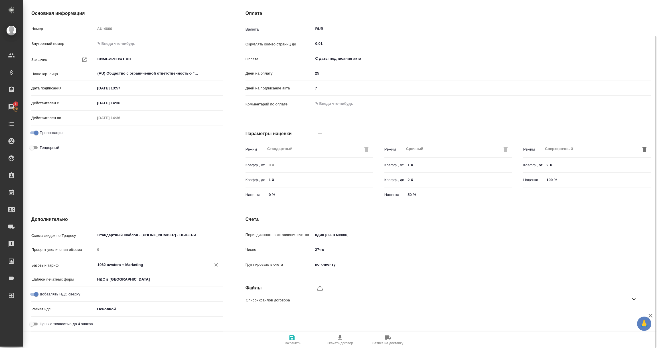
type input "1062 awatera + Marketing"
click at [117, 279] on body "🙏 .cls-1 fill:#fff; AWATERA Vorobyova Ekaterina Клиенты Спецификации Заказы 1 Ч…" at bounding box center [328, 174] width 657 height 348
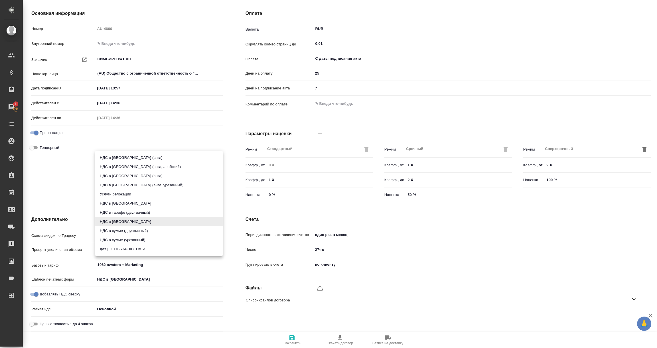
click at [294, 337] on div at bounding box center [328, 174] width 657 height 348
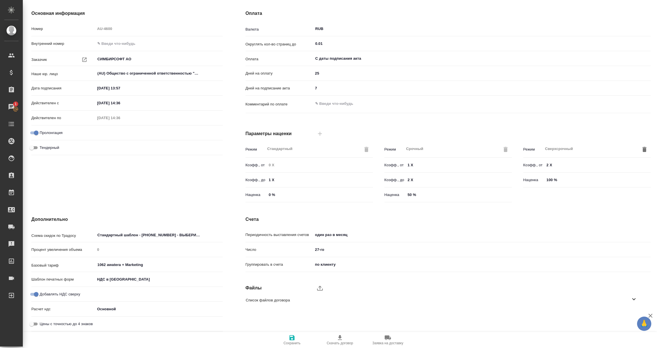
click at [294, 338] on icon "button" at bounding box center [292, 337] width 5 height 5
type input "1062 awatera + Marketing"
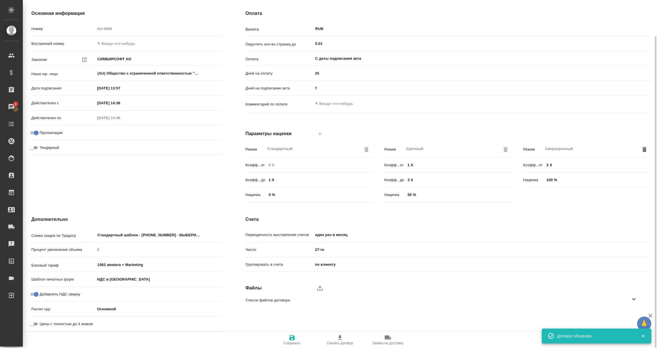
scroll to position [0, 0]
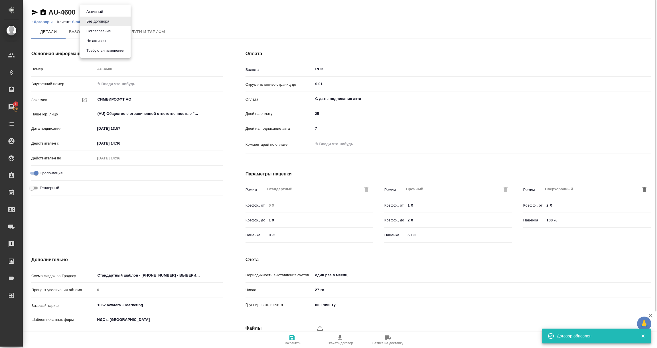
click at [114, 13] on body "🙏 .cls-1 fill:#fff; AWATERA Vorobyova Ekaterina Клиенты Спецификации Заказы 1 Ч…" at bounding box center [328, 174] width 657 height 348
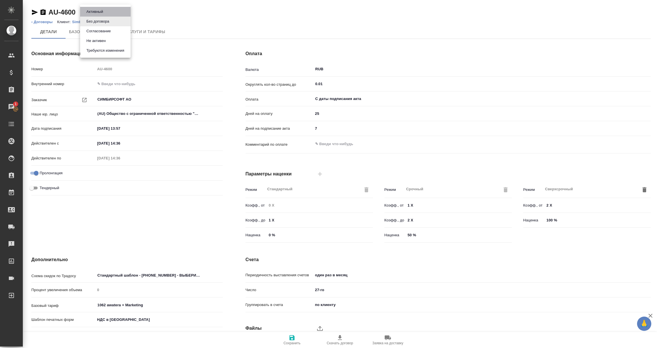
click at [104, 12] on button "Активный" at bounding box center [95, 12] width 20 height 6
type input "1062 awatera + Marketing"
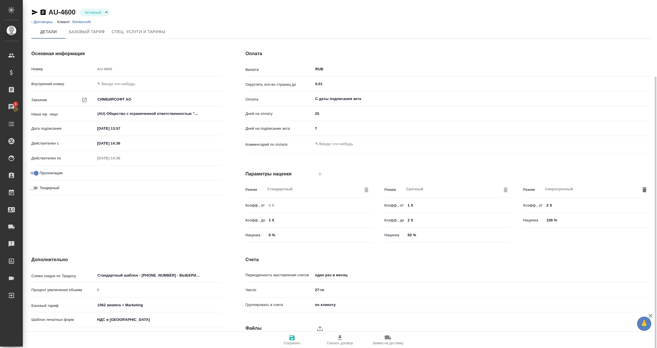
scroll to position [40, 0]
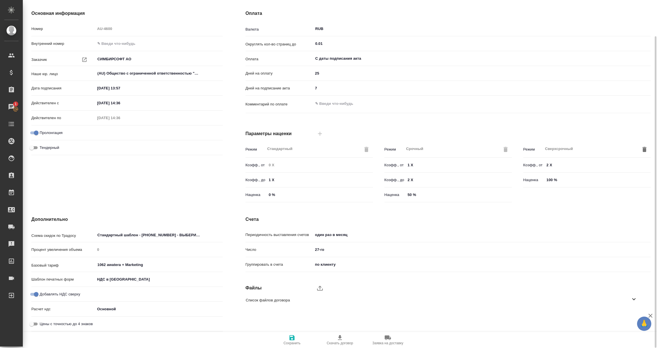
click at [292, 338] on icon "button" at bounding box center [292, 337] width 7 height 7
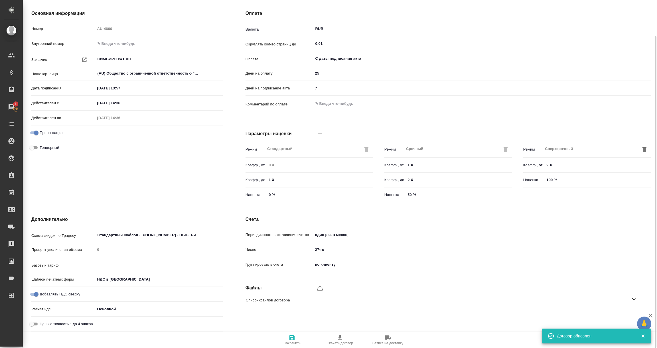
type input "1062 awatera + Marketing"
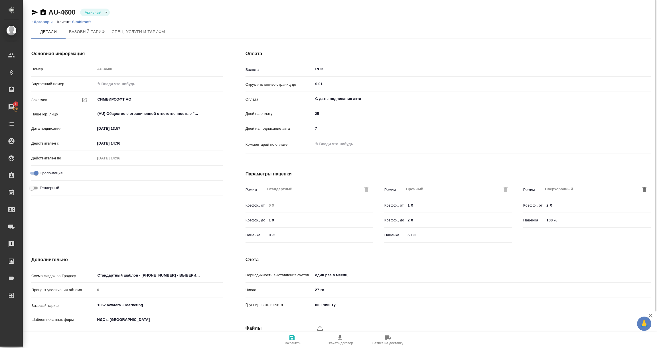
click at [33, 12] on icon "button" at bounding box center [34, 12] width 7 height 7
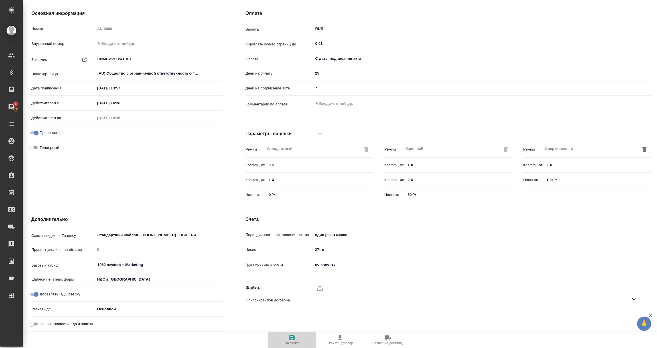
click at [292, 338] on icon "button" at bounding box center [292, 337] width 7 height 7
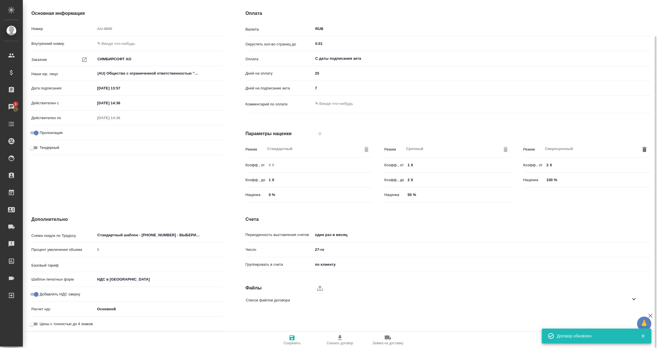
type input "1062 awatera + Marketing"
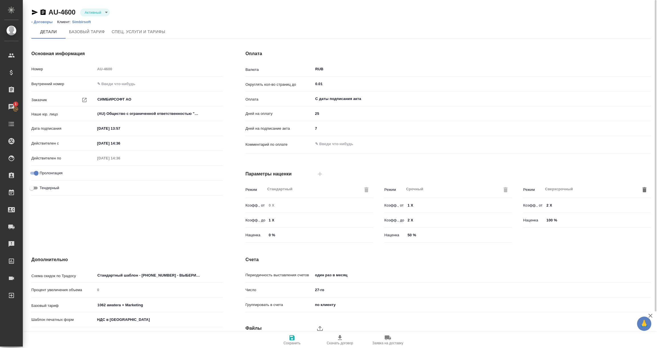
click at [81, 22] on p "Simbirsoft" at bounding box center [83, 22] width 23 height 4
click at [34, 13] on icon "button" at bounding box center [35, 12] width 6 height 5
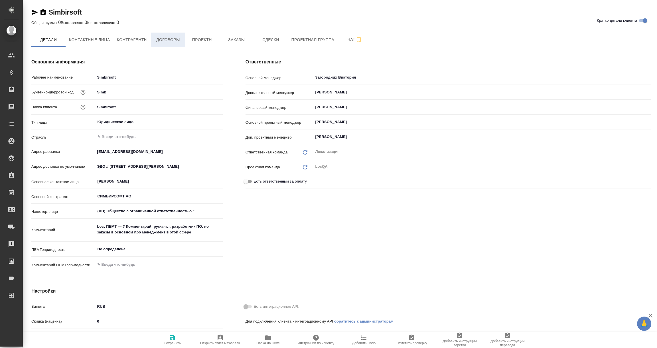
click at [167, 36] on span "Договоры" at bounding box center [167, 39] width 27 height 7
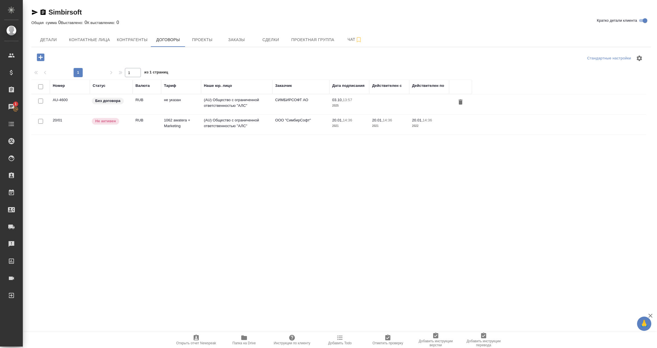
click at [104, 122] on p "Не активен" at bounding box center [105, 121] width 21 height 6
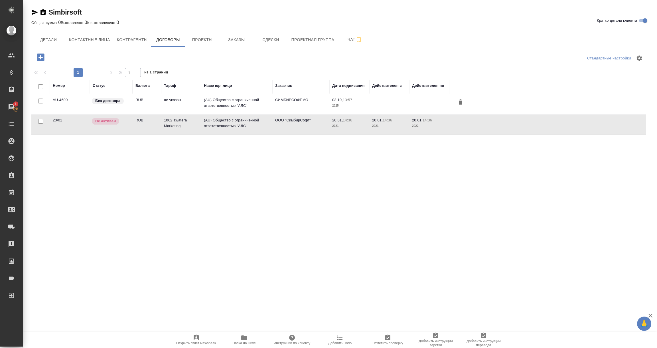
click at [104, 122] on p "Не активен" at bounding box center [105, 121] width 21 height 6
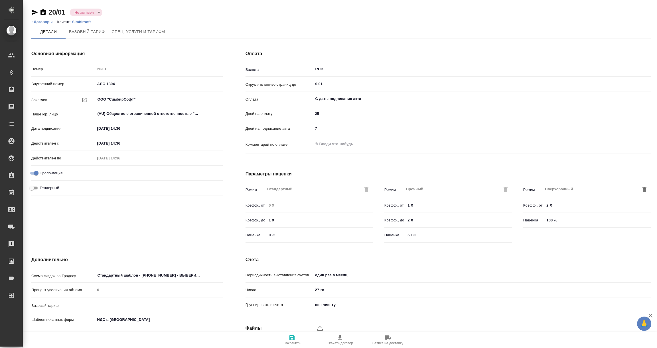
type input "1062 awatera + Marketing"
click at [105, 129] on input "[DATE] 14:36" at bounding box center [120, 128] width 50 height 8
drag, startPoint x: 131, startPoint y: 128, endPoint x: 85, endPoint y: 129, distance: 45.7
click at [85, 129] on div "Дата подписания [DATE] 14:36 Очистить" at bounding box center [126, 128] width 191 height 10
click at [130, 141] on input "[DATE] 14:36" at bounding box center [120, 143] width 50 height 8
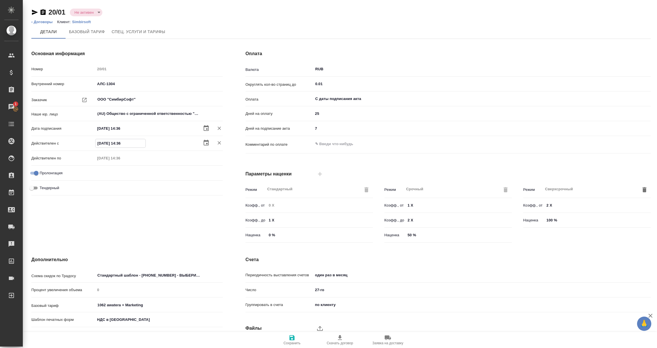
drag, startPoint x: 130, startPoint y: 145, endPoint x: 73, endPoint y: 145, distance: 56.8
click at [73, 145] on div "Действителен с [DATE] 14:36 Очистить" at bounding box center [126, 143] width 191 height 10
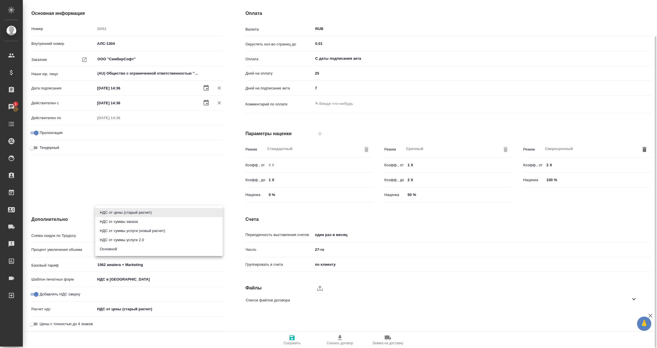
click at [139, 308] on body "🙏 .cls-1 fill:#fff; [PERSON_NAME] Спецификации Заказы 1 Чаты Todo Проекты SC Ис…" at bounding box center [328, 174] width 657 height 348
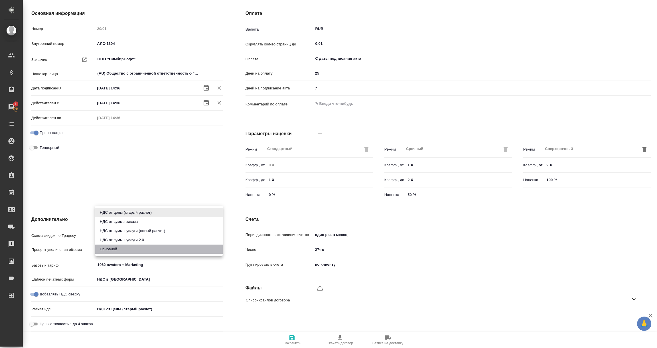
click at [107, 249] on li "Основной" at bounding box center [159, 248] width 128 height 9
type input "basic"
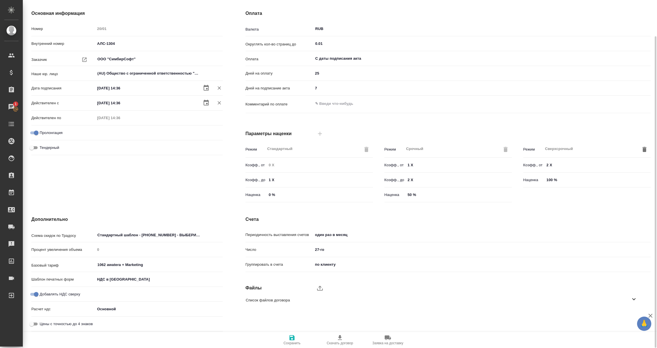
click at [295, 339] on icon "button" at bounding box center [292, 337] width 7 height 7
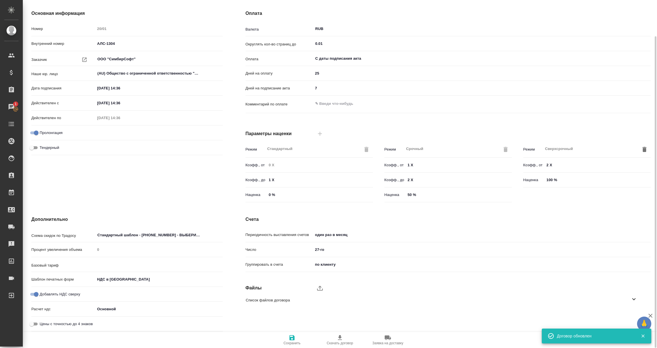
type input "1062 awatera + Marketing"
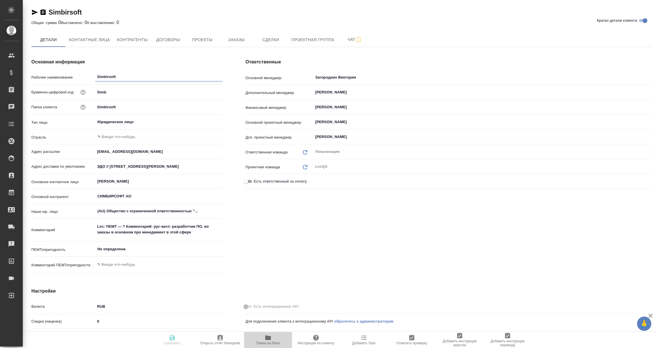
click at [265, 338] on icon "button" at bounding box center [268, 337] width 7 height 7
